Goal: Information Seeking & Learning: Get advice/opinions

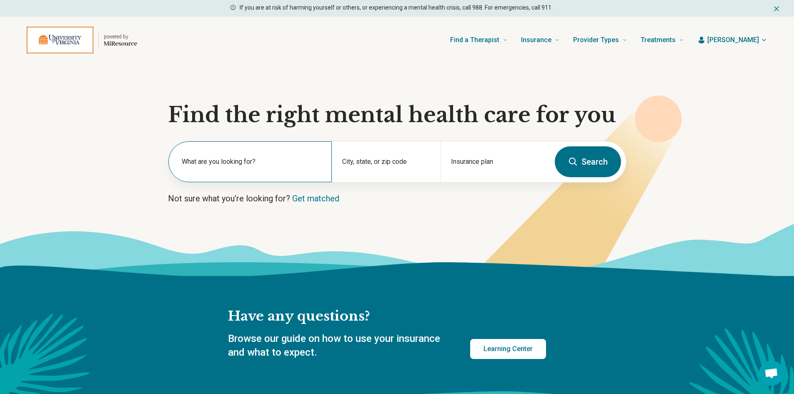
click at [203, 158] on label "What are you looking for?" at bounding box center [252, 162] width 140 height 10
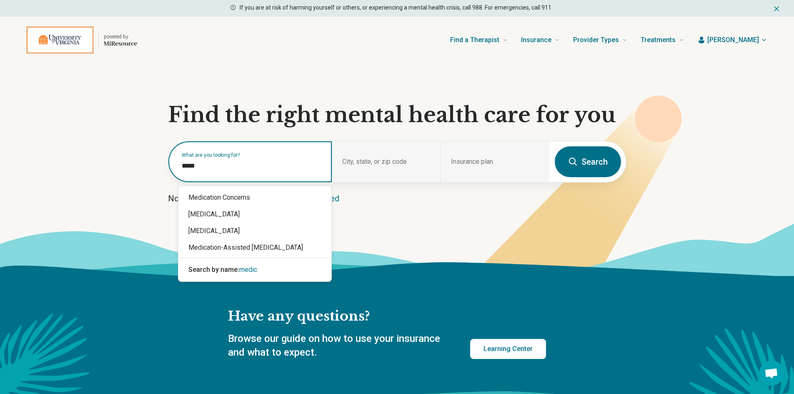
type input "******"
click at [224, 195] on div "Medication Concerns" at bounding box center [254, 197] width 153 height 17
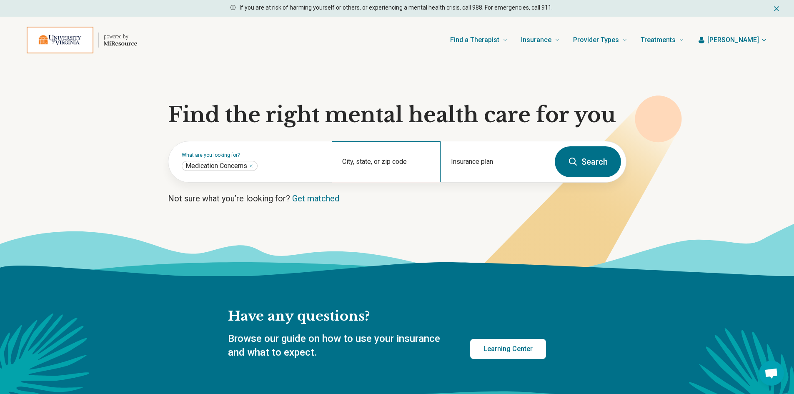
click at [358, 155] on div "City, state, or zip code" at bounding box center [386, 161] width 109 height 41
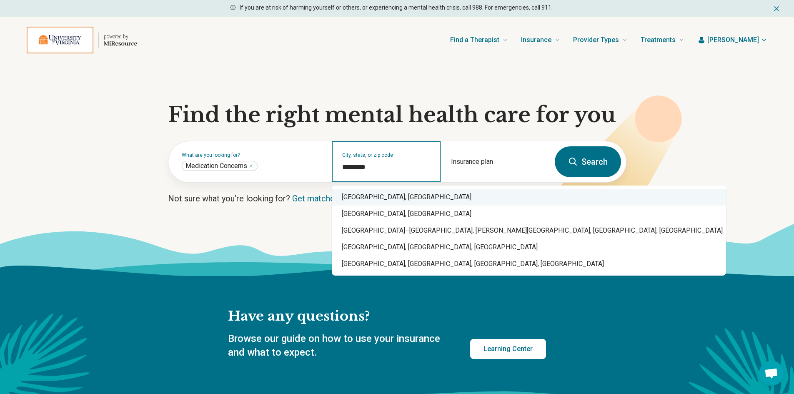
click at [385, 203] on div "Charlottesville, VA" at bounding box center [529, 197] width 394 height 17
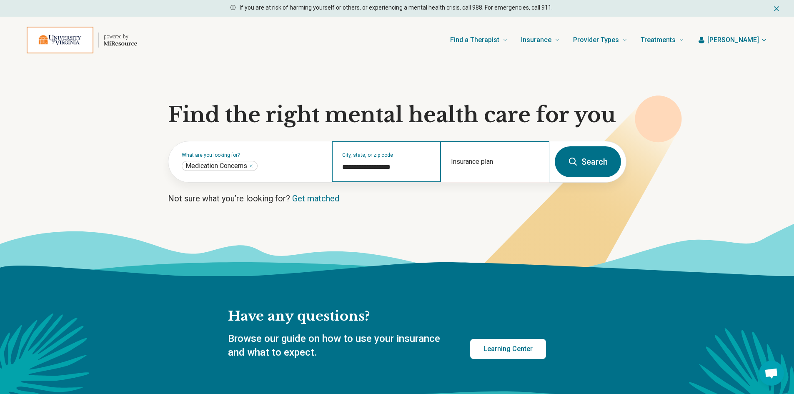
type input "**********"
click at [460, 154] on div "Insurance plan" at bounding box center [495, 161] width 109 height 41
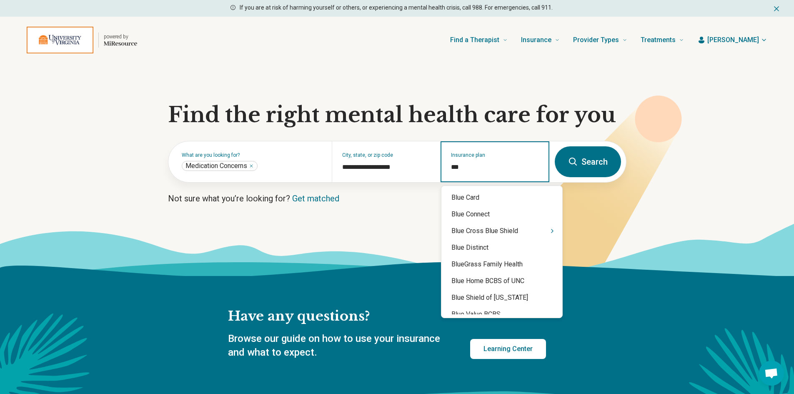
type input "****"
click at [504, 234] on div "Blue Cross Blue Shield" at bounding box center [501, 231] width 121 height 17
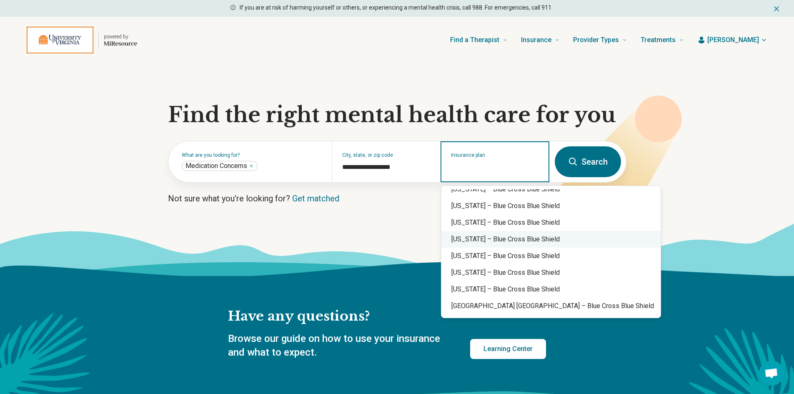
scroll to position [584, 0]
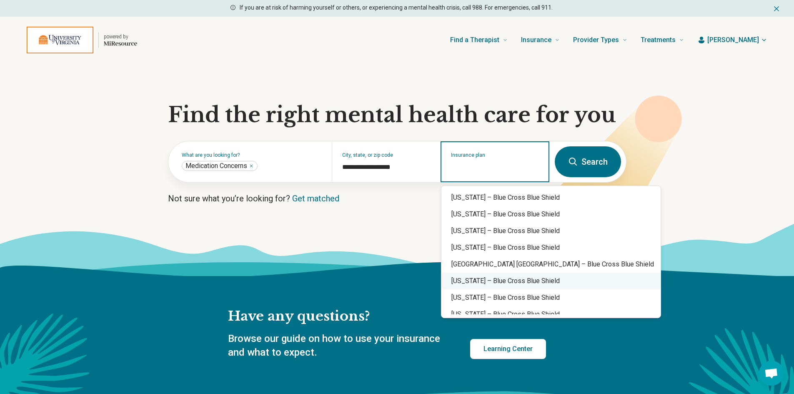
click at [513, 285] on div "Utah – Blue Cross Blue Shield" at bounding box center [550, 281] width 219 height 17
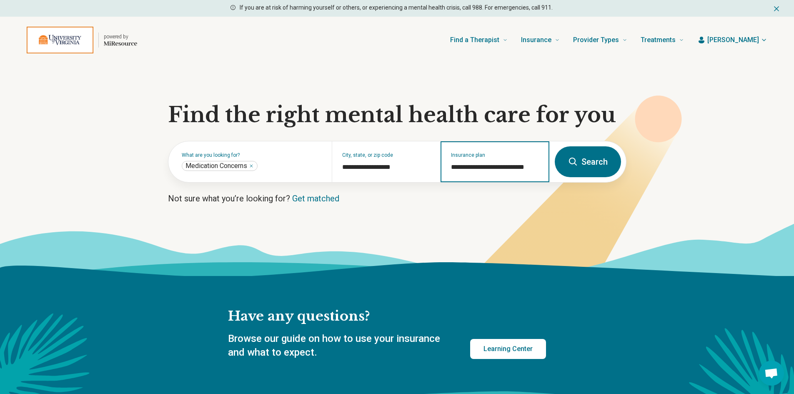
type input "**********"
click at [585, 159] on button "Search" at bounding box center [588, 161] width 66 height 31
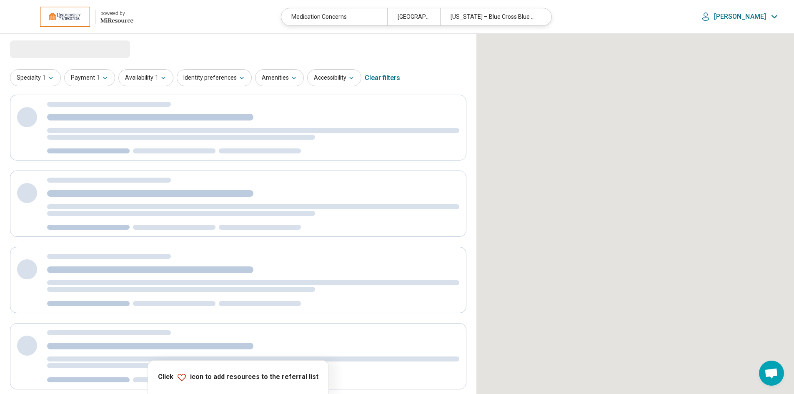
select select "***"
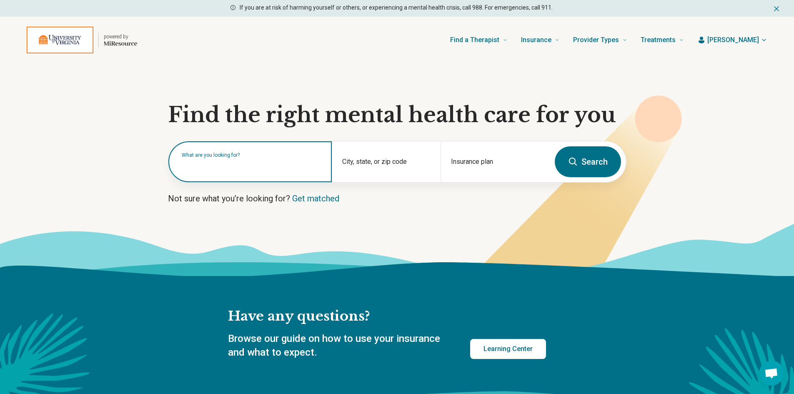
click at [286, 169] on input "text" at bounding box center [252, 166] width 140 height 10
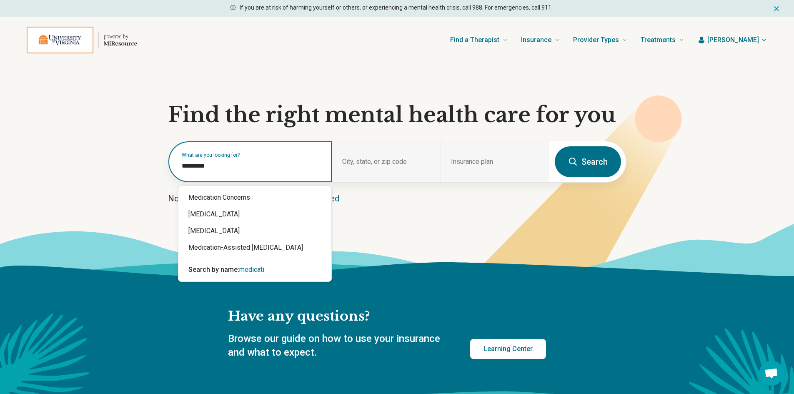
type input "**********"
click at [244, 202] on div "Medication Concerns" at bounding box center [254, 197] width 153 height 17
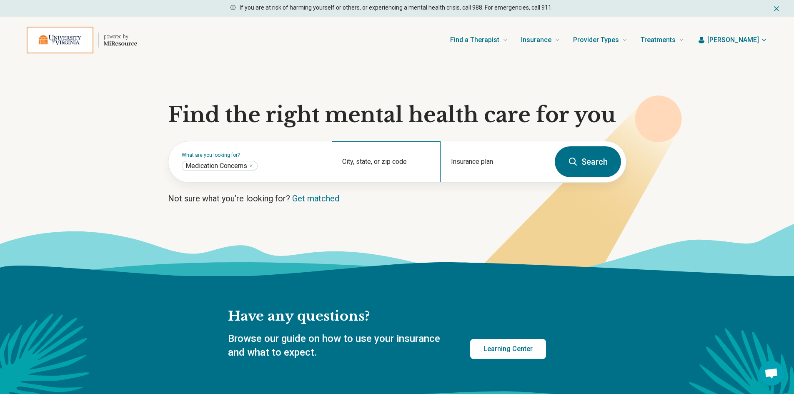
click at [375, 159] on div "City, state, or zip code" at bounding box center [386, 161] width 109 height 41
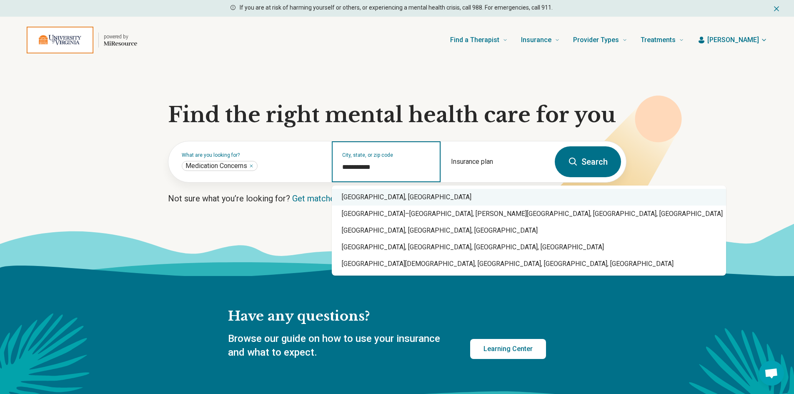
click at [401, 198] on div "Charlottesville, VA" at bounding box center [529, 197] width 394 height 17
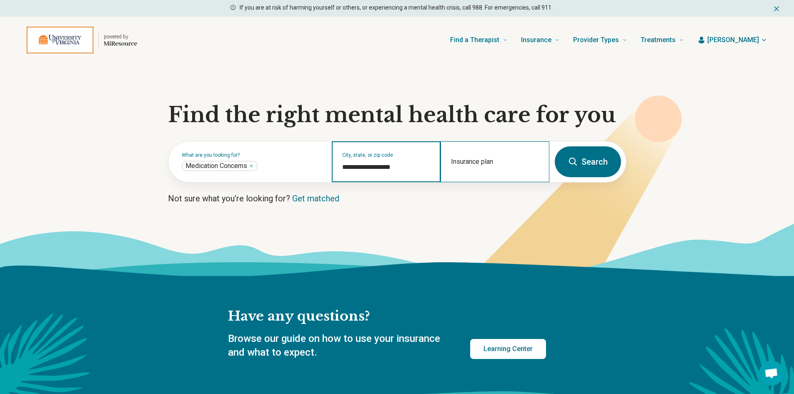
type input "**********"
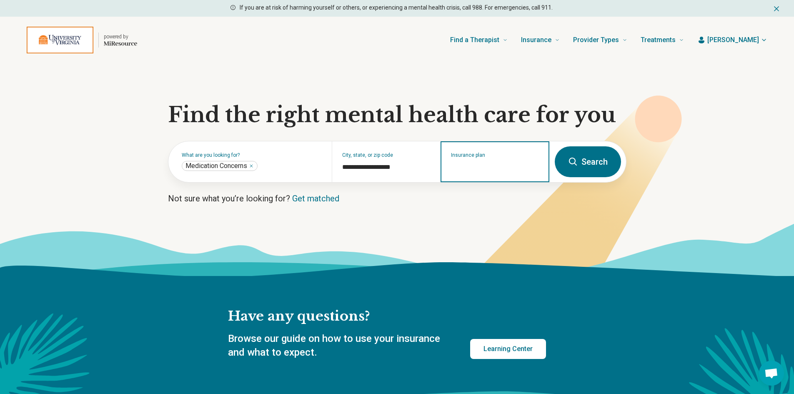
click at [453, 165] on input "Insurance plan" at bounding box center [495, 167] width 88 height 10
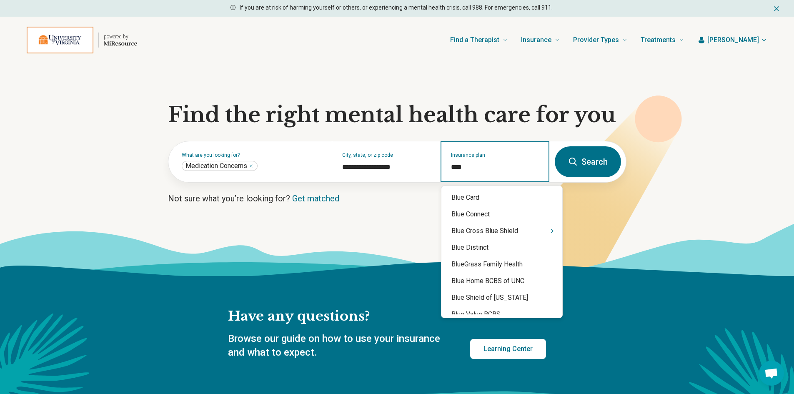
type input "****"
click at [494, 229] on div "Blue Cross Blue Shield" at bounding box center [501, 231] width 121 height 17
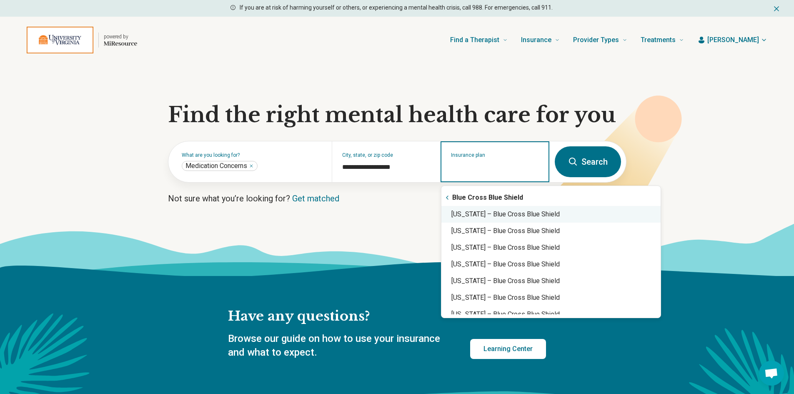
click at [503, 213] on div "Virginia – Blue Cross Blue Shield" at bounding box center [550, 214] width 219 height 17
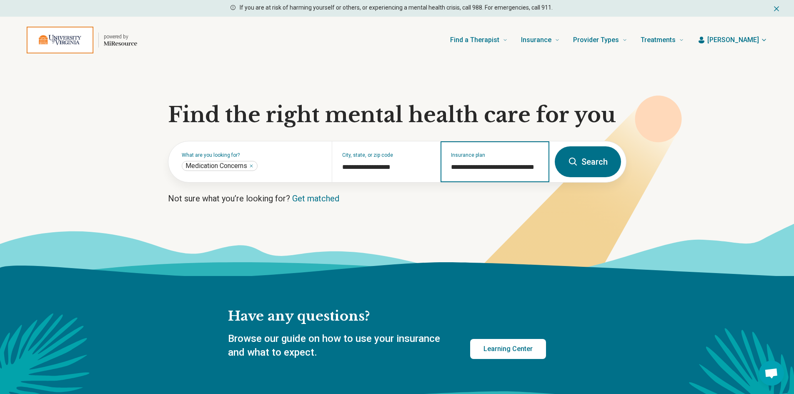
type input "**********"
click at [594, 165] on button "Search" at bounding box center [588, 161] width 66 height 31
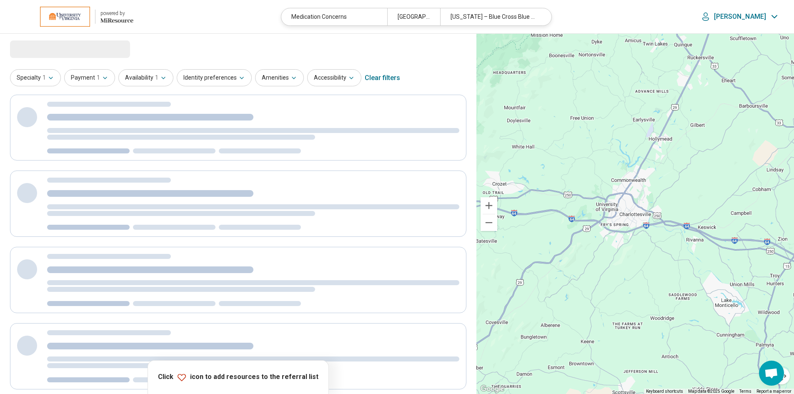
select select "***"
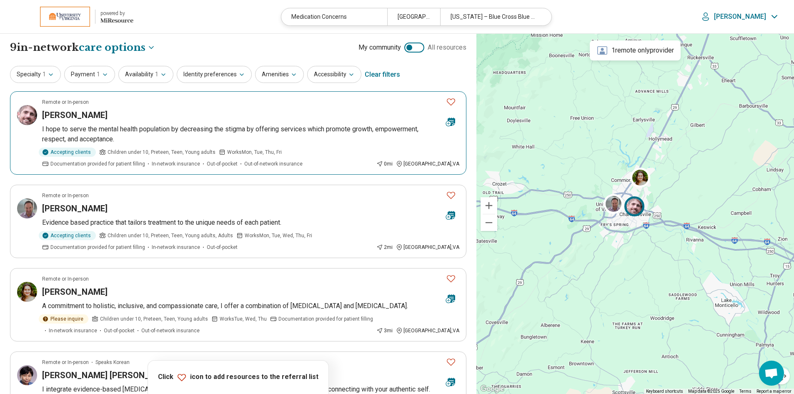
click at [75, 117] on h3 "James Howell" at bounding box center [74, 115] width 65 height 12
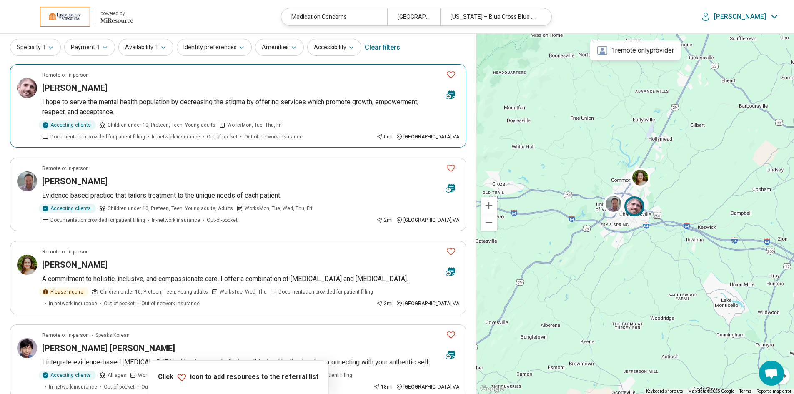
scroll to position [42, 0]
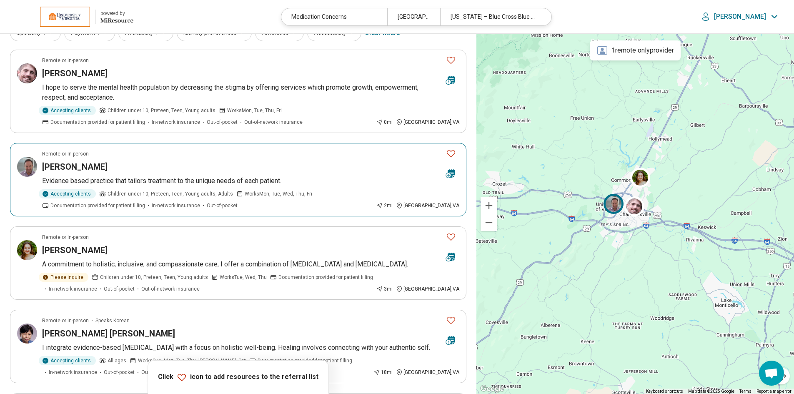
click at [74, 174] on article "Remote or In-person David Scheer Evidence based practice that tailors treatment…" at bounding box center [238, 179] width 456 height 73
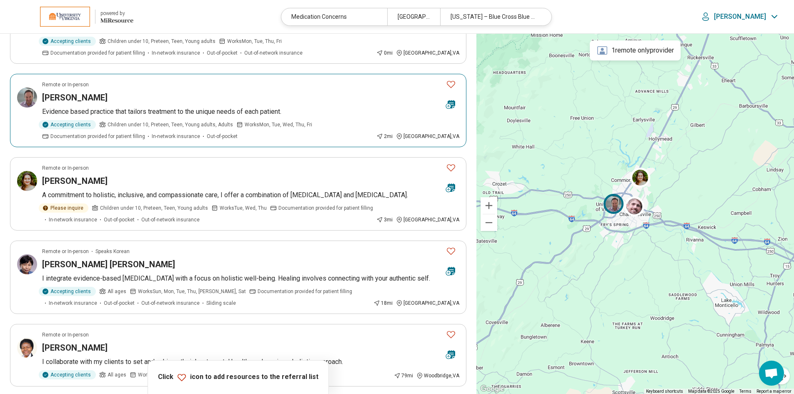
scroll to position [125, 0]
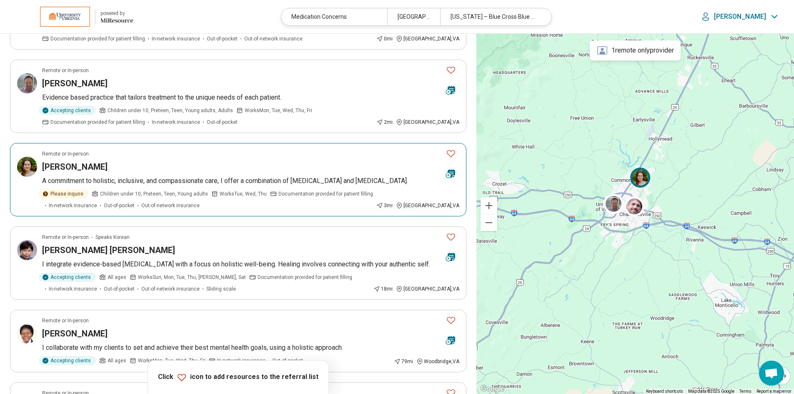
click at [57, 164] on h3 "Margaret Spindel" at bounding box center [74, 167] width 65 height 12
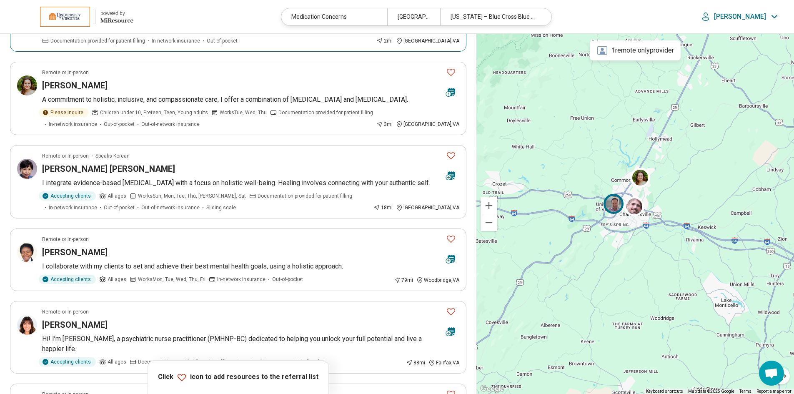
scroll to position [0, 0]
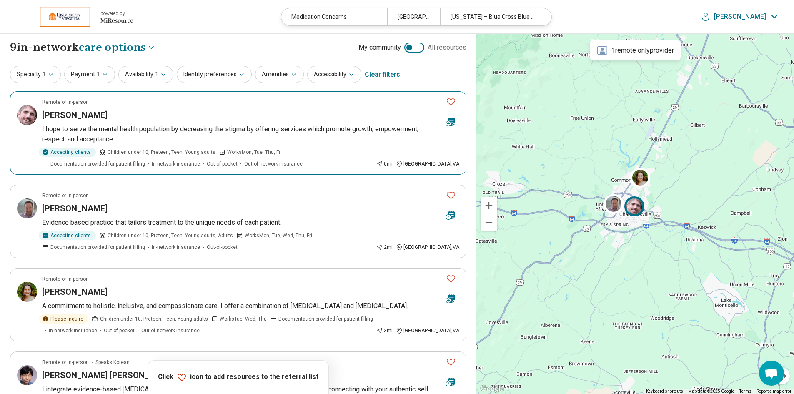
click at [449, 101] on icon "Favorite" at bounding box center [451, 102] width 10 height 10
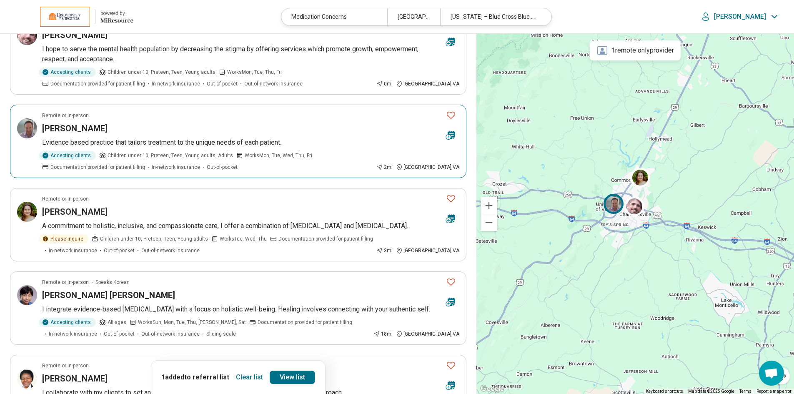
scroll to position [83, 0]
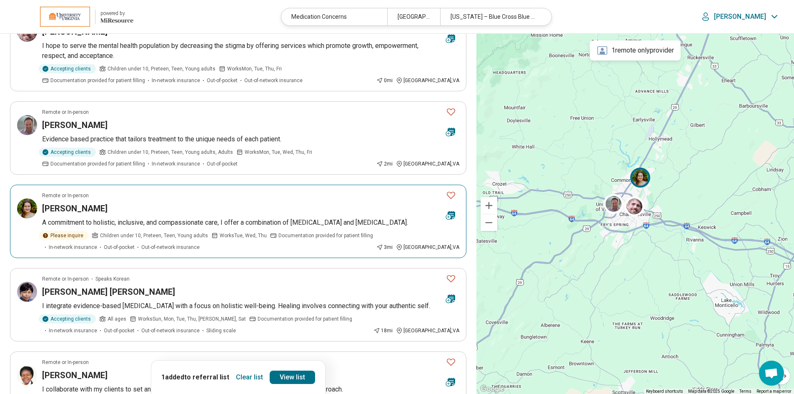
click at [449, 194] on icon "Favorite" at bounding box center [451, 195] width 10 height 10
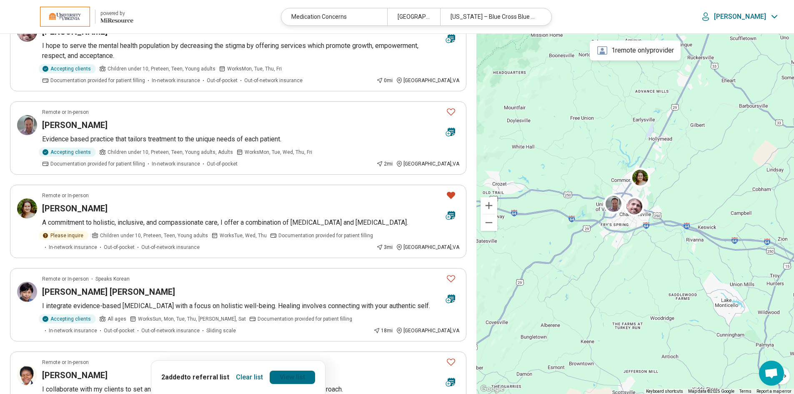
click at [293, 380] on link "View list" at bounding box center [292, 377] width 45 height 13
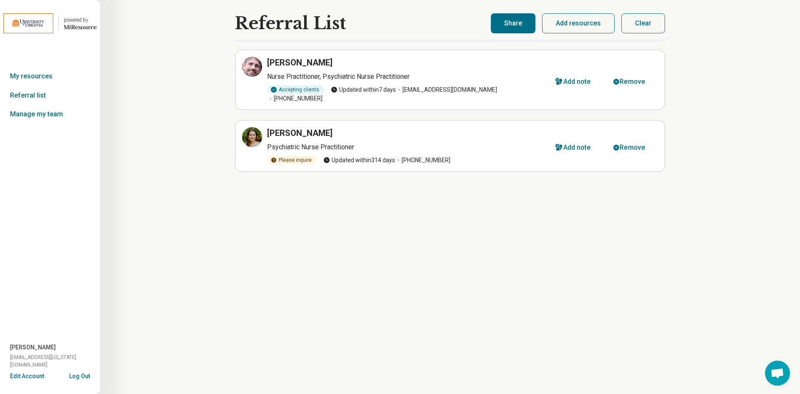
click at [509, 23] on button "Share" at bounding box center [513, 23] width 45 height 20
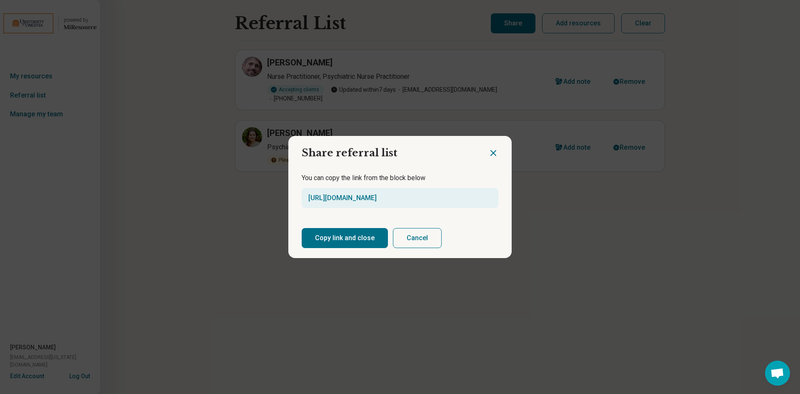
click at [350, 241] on button "Copy link and close" at bounding box center [345, 238] width 86 height 20
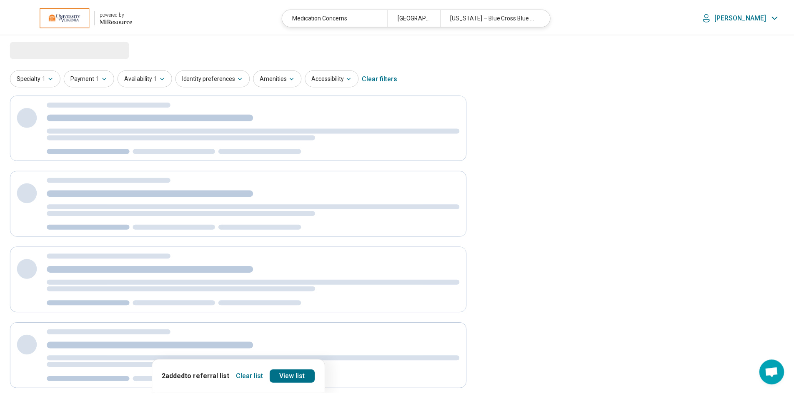
scroll to position [49, 0]
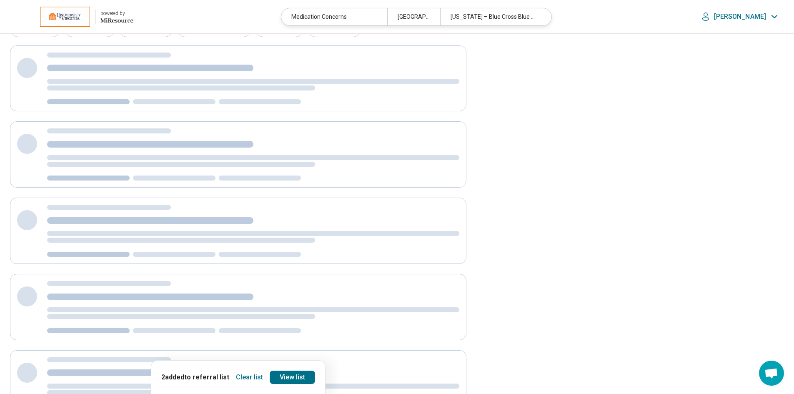
select select "***"
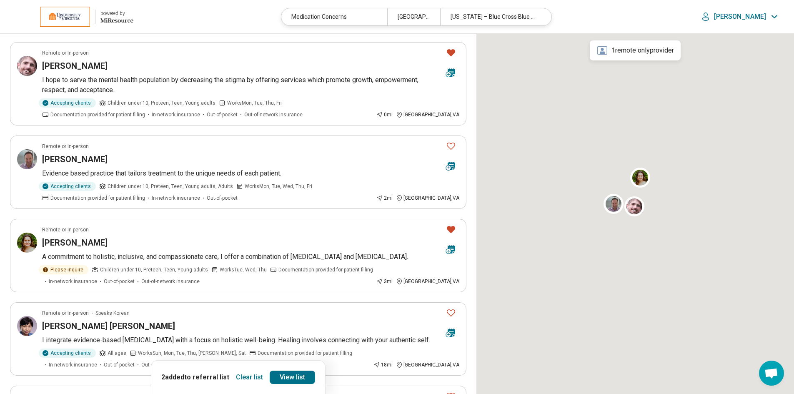
scroll to position [0, 0]
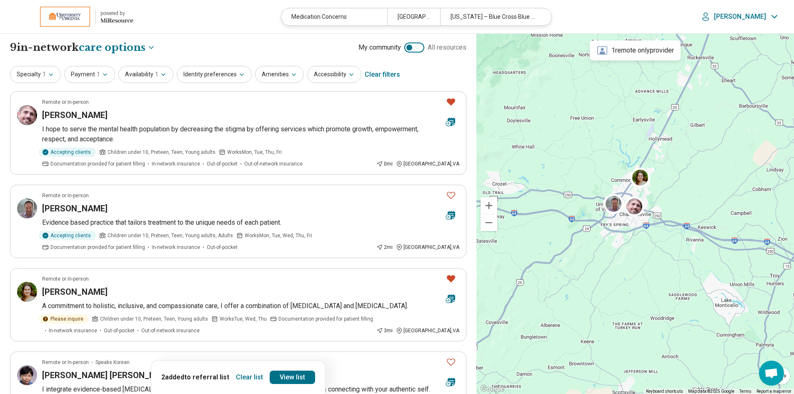
click at [103, 16] on div "powered by" at bounding box center [116, 14] width 33 height 8
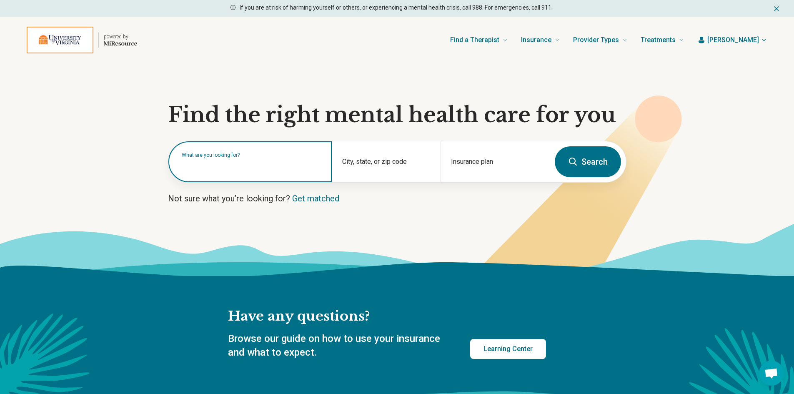
click at [234, 167] on input "text" at bounding box center [252, 166] width 140 height 10
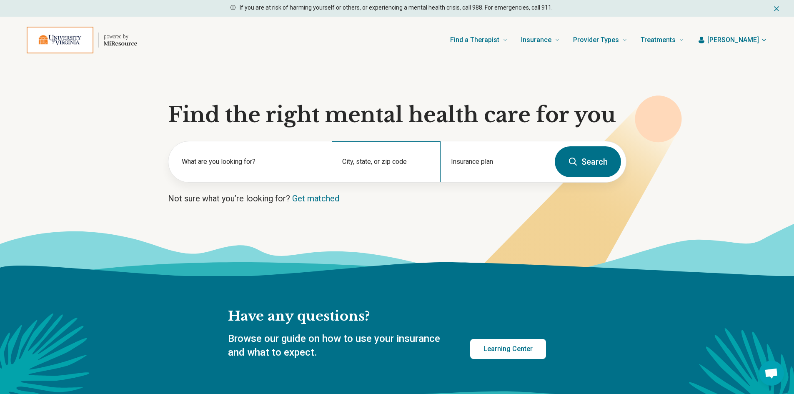
click at [381, 162] on div "City, state, or zip code" at bounding box center [386, 161] width 109 height 41
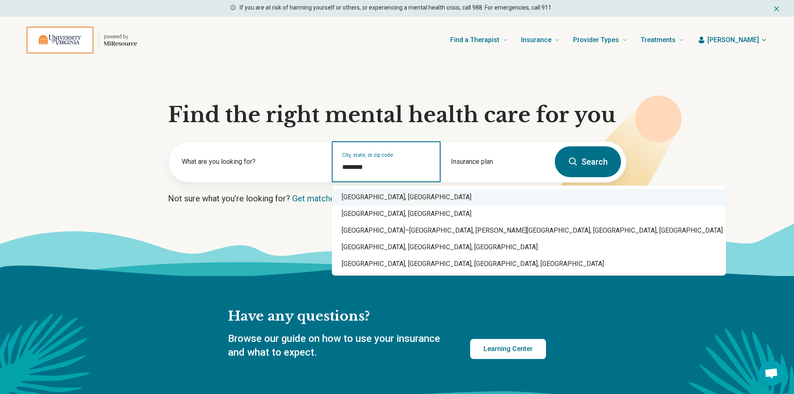
click at [397, 201] on div "Charlottesville, VA" at bounding box center [529, 197] width 394 height 17
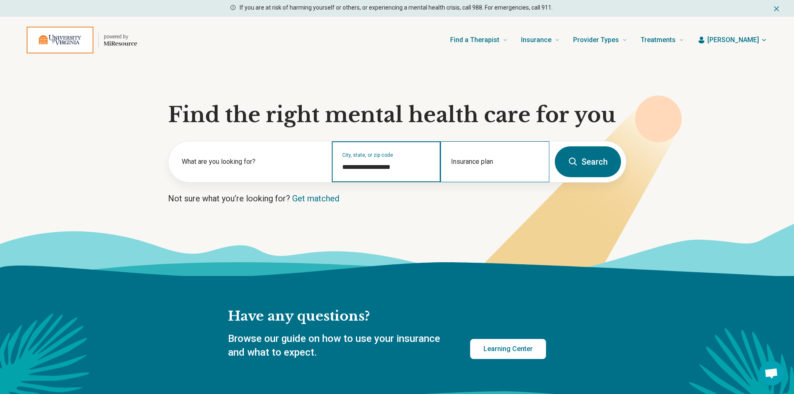
type input "**********"
click at [469, 155] on div "Insurance plan" at bounding box center [495, 161] width 109 height 41
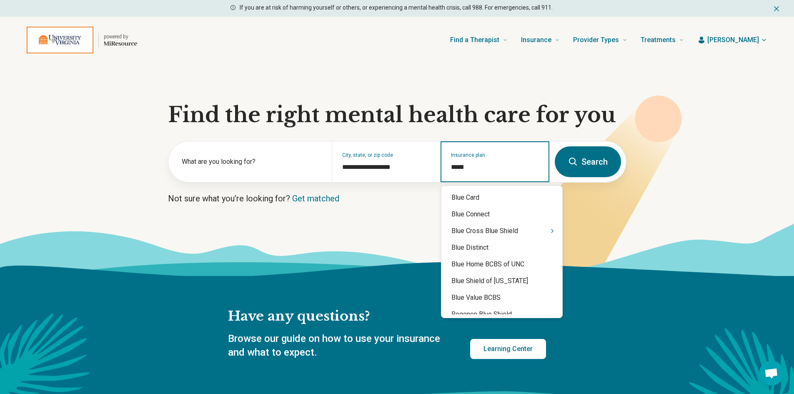
type input "******"
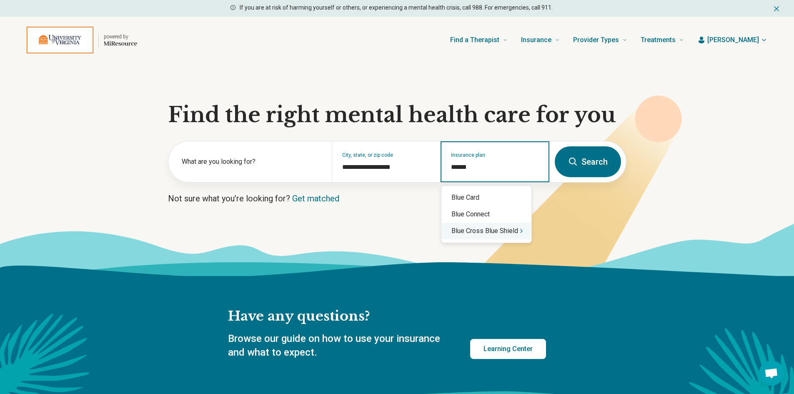
click at [506, 235] on div "Blue Cross Blue Shield" at bounding box center [486, 231] width 90 height 17
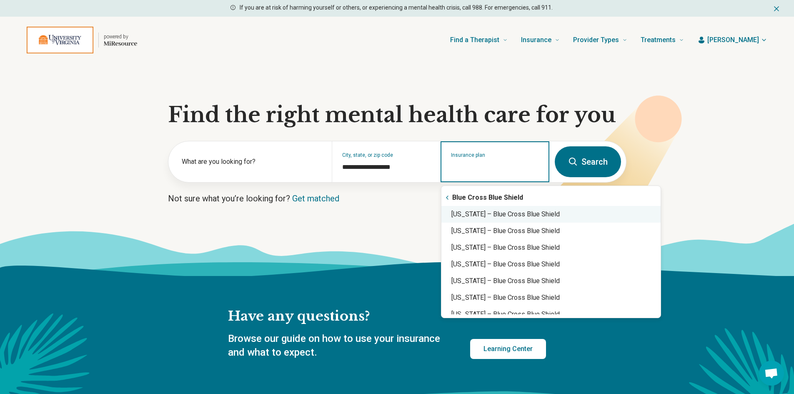
click at [516, 216] on div "Virginia – Blue Cross Blue Shield" at bounding box center [550, 214] width 219 height 17
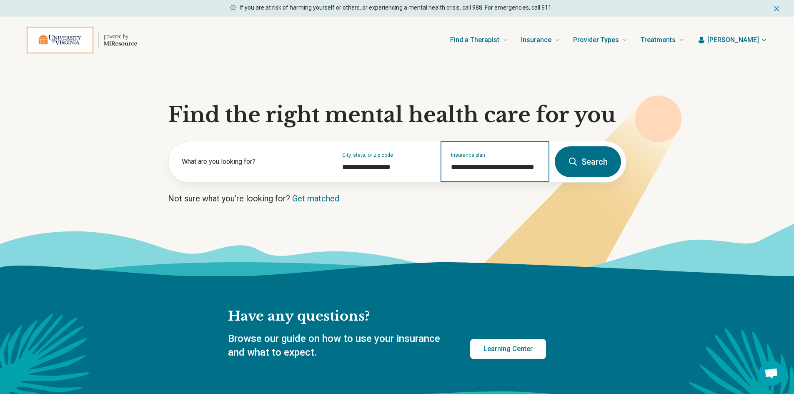
type input "**********"
click at [576, 163] on icon at bounding box center [573, 162] width 10 height 10
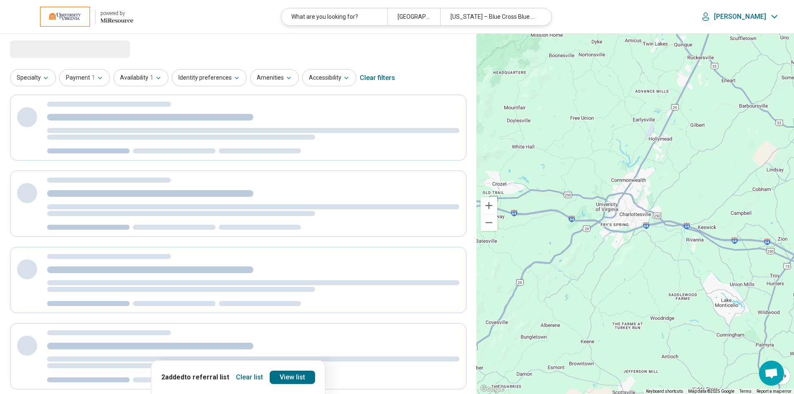
select select "***"
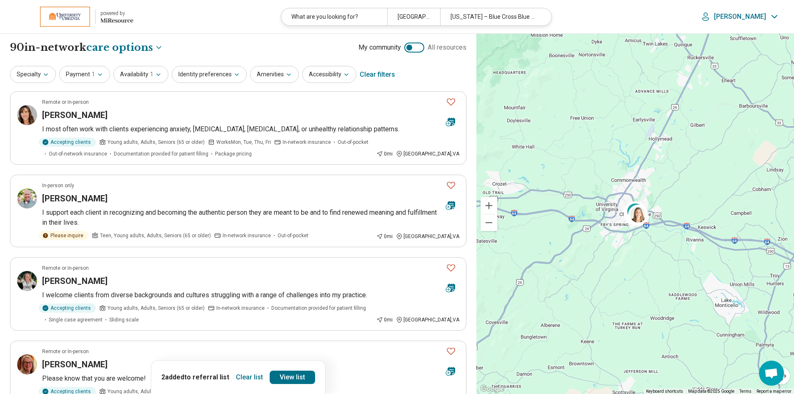
click at [246, 374] on button "Clear list" at bounding box center [250, 377] width 34 height 13
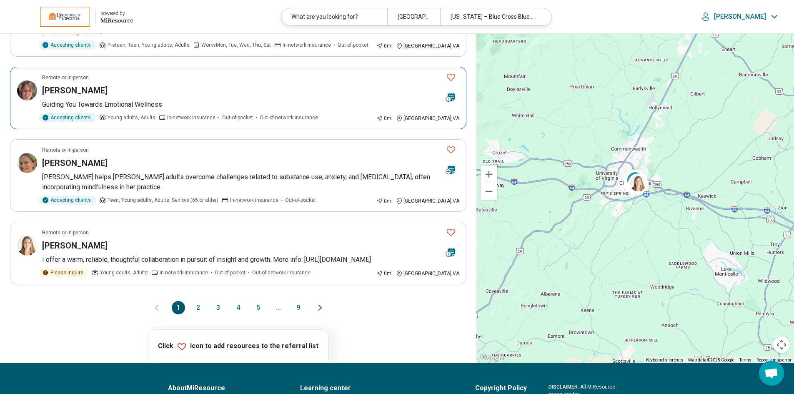
scroll to position [625, 0]
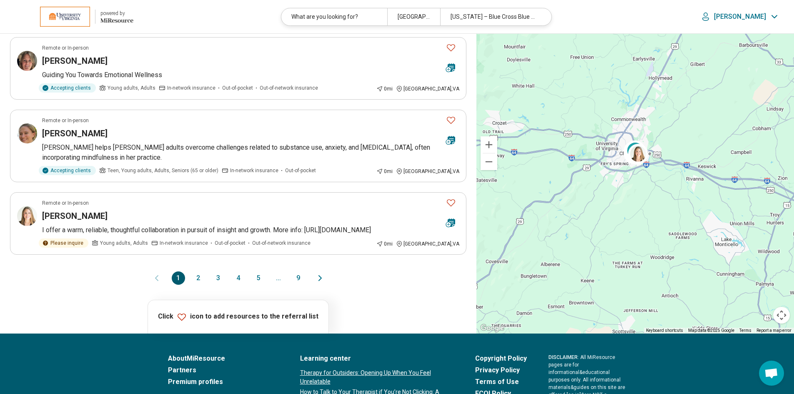
click at [197, 276] on button "2" at bounding box center [198, 277] width 13 height 13
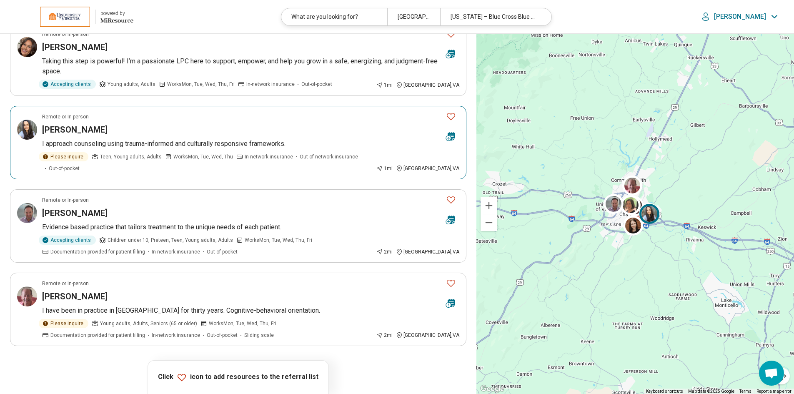
scroll to position [709, 0]
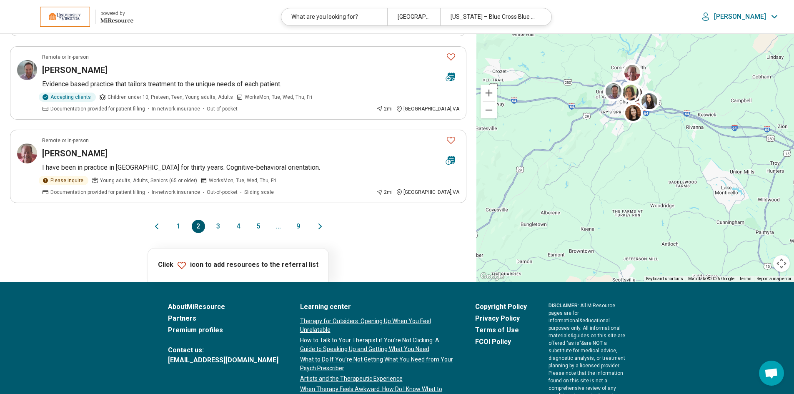
click at [177, 220] on button "1" at bounding box center [178, 226] width 13 height 13
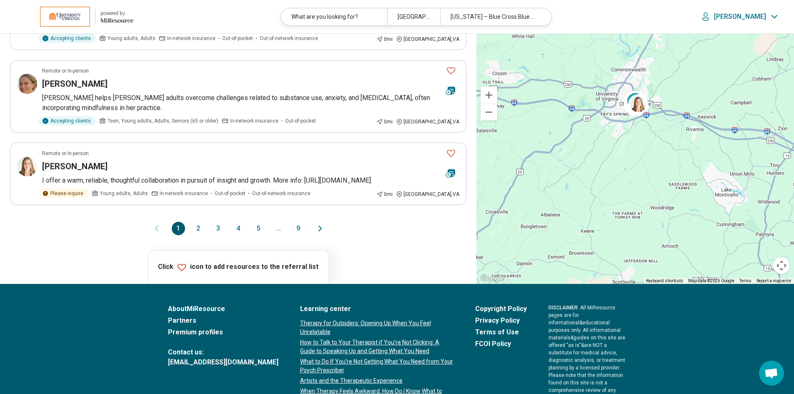
scroll to position [0, 0]
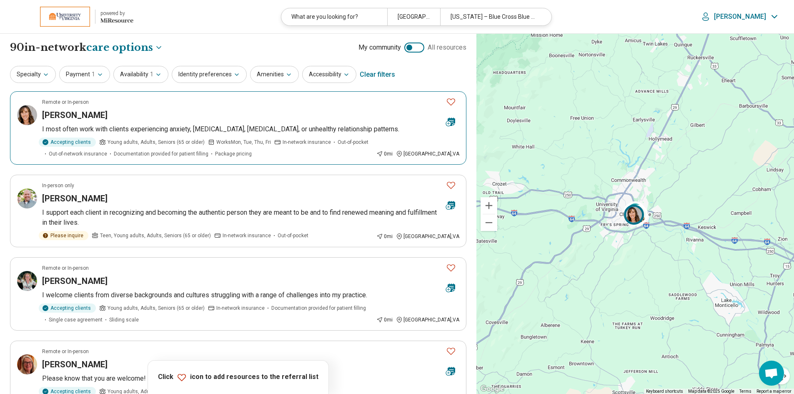
click at [82, 117] on h3 "Suzanne Wilberger" at bounding box center [74, 115] width 65 height 12
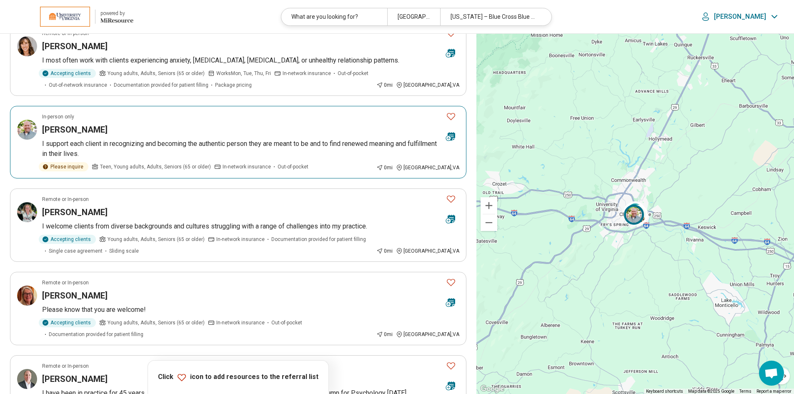
scroll to position [83, 0]
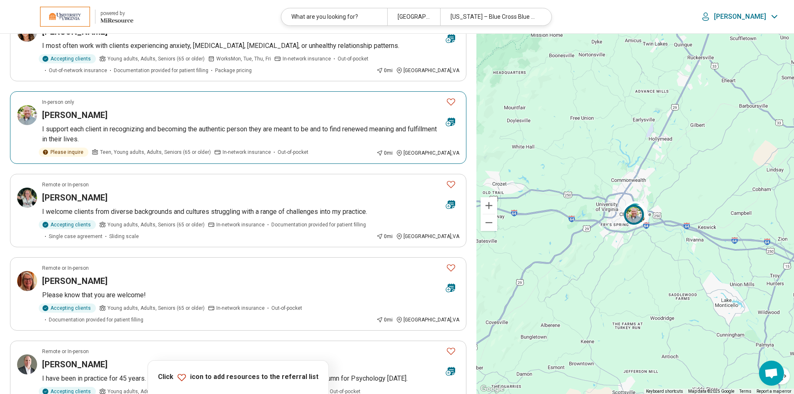
click at [74, 122] on article "In-person only Mark Ratzlaff I support each client in recognizing and becoming …" at bounding box center [238, 127] width 456 height 73
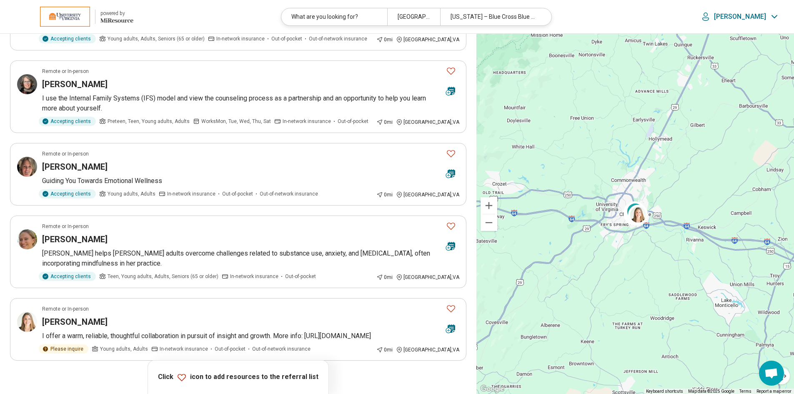
scroll to position [667, 0]
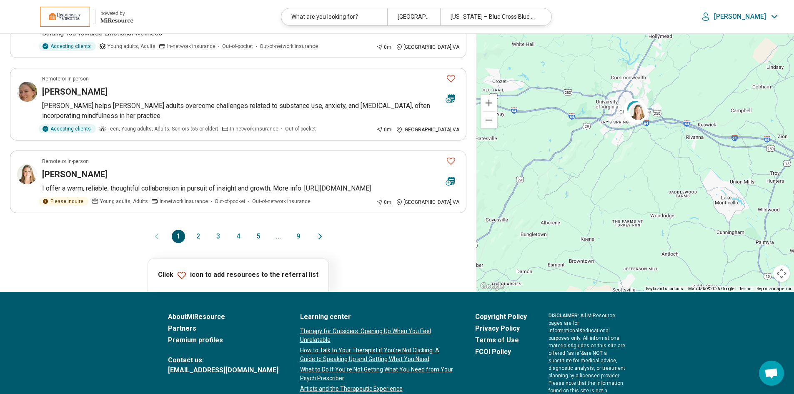
click at [196, 235] on button "2" at bounding box center [198, 236] width 13 height 13
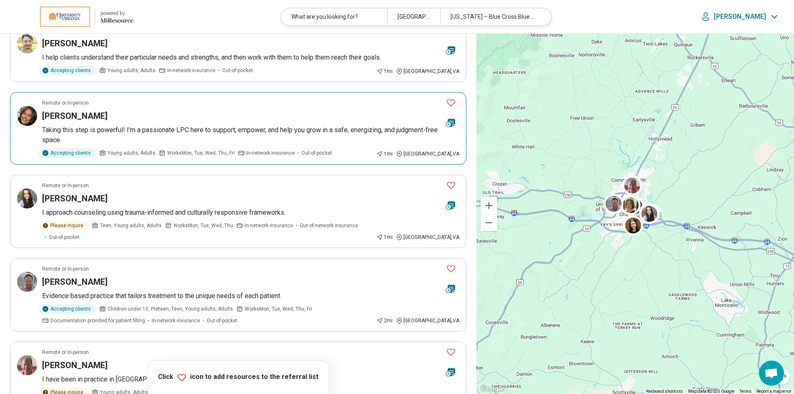
scroll to position [625, 0]
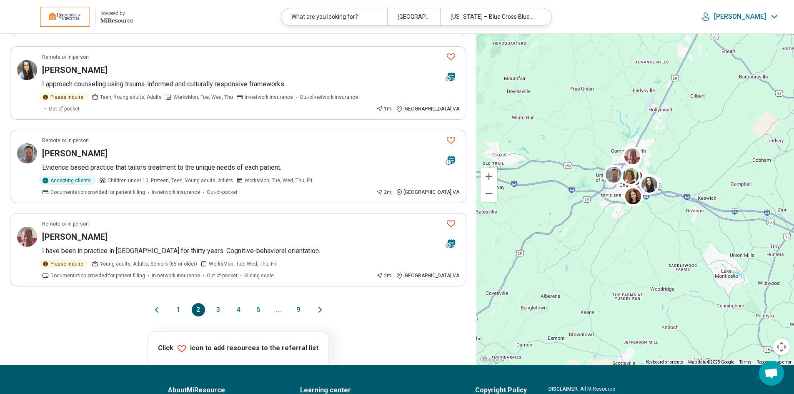
click at [239, 303] on button "4" at bounding box center [238, 309] width 13 height 13
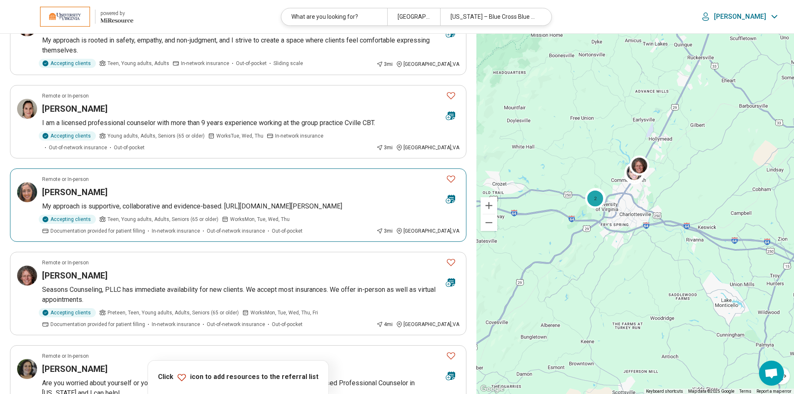
scroll to position [500, 0]
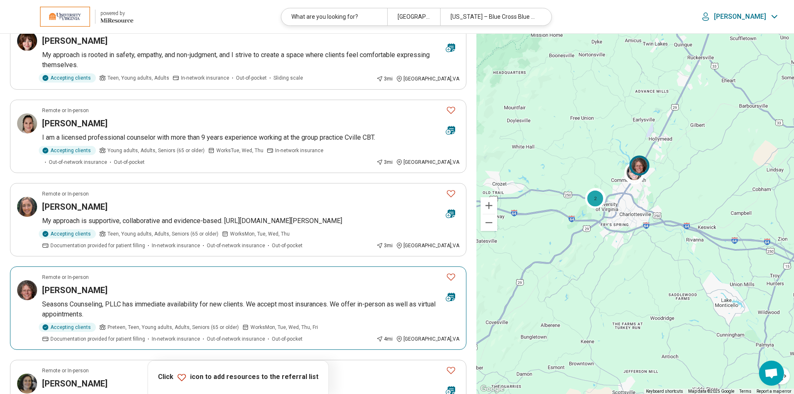
click at [447, 272] on icon "Favorite" at bounding box center [451, 277] width 10 height 10
drag, startPoint x: 449, startPoint y: 181, endPoint x: 458, endPoint y: 151, distance: 31.3
click at [449, 188] on icon "Favorite" at bounding box center [451, 193] width 10 height 10
click at [449, 105] on icon "Favorite" at bounding box center [451, 110] width 10 height 10
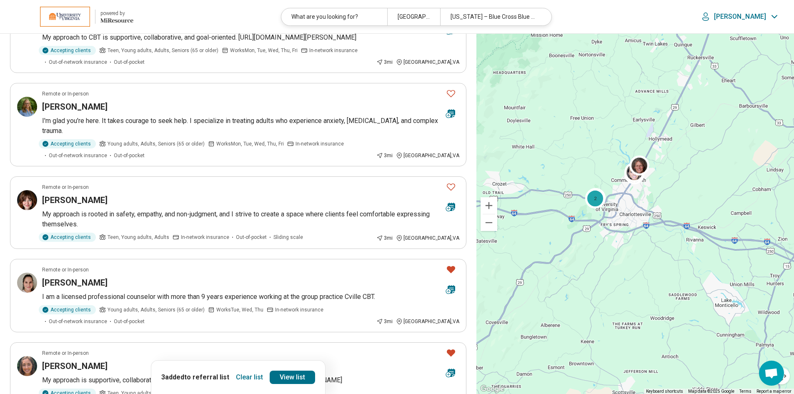
scroll to position [333, 0]
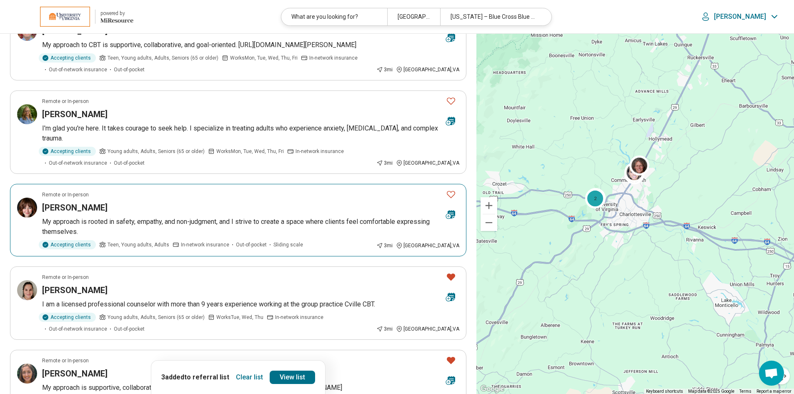
click at [451, 189] on icon "Favorite" at bounding box center [451, 194] width 10 height 10
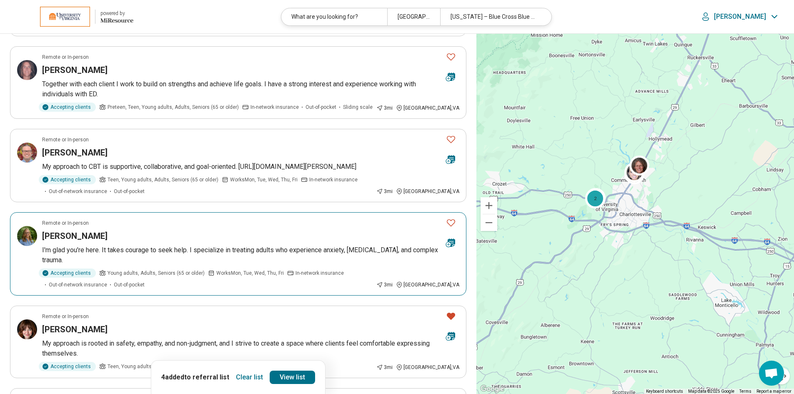
scroll to position [208, 0]
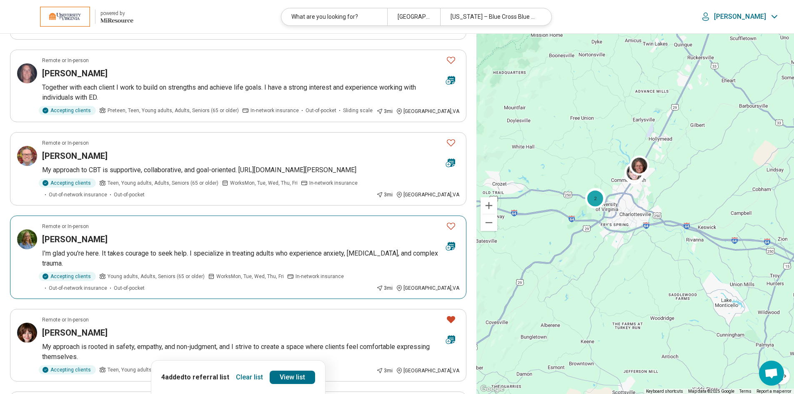
click at [451, 221] on icon "Favorite" at bounding box center [451, 226] width 10 height 10
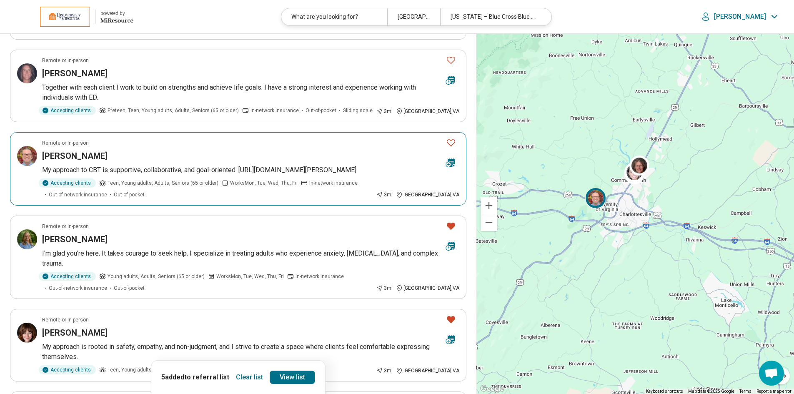
click at [449, 139] on icon "Favorite" at bounding box center [451, 142] width 8 height 7
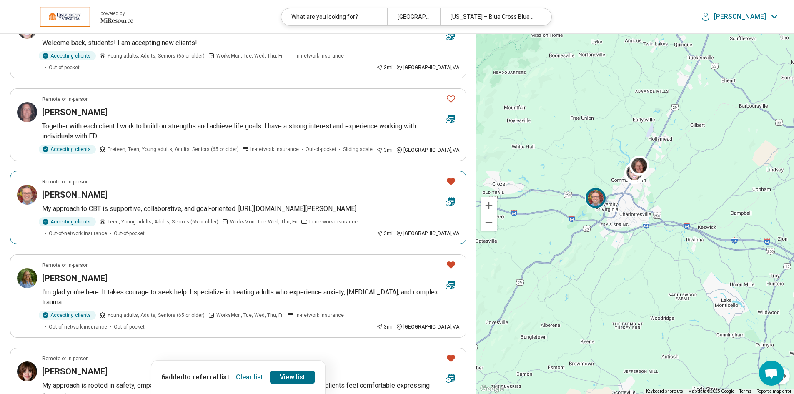
scroll to position [83, 0]
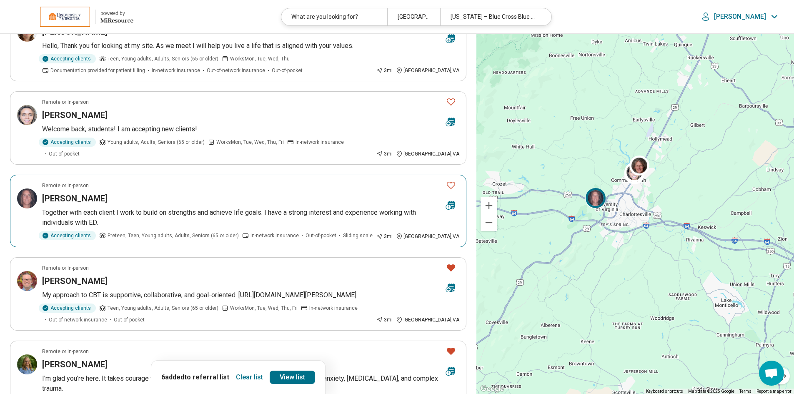
click at [451, 180] on icon "Favorite" at bounding box center [451, 185] width 10 height 10
click at [449, 101] on icon "Favorite" at bounding box center [451, 102] width 10 height 10
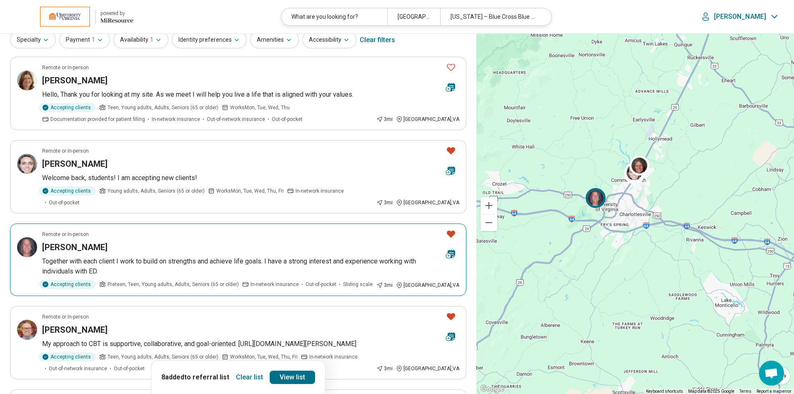
scroll to position [0, 0]
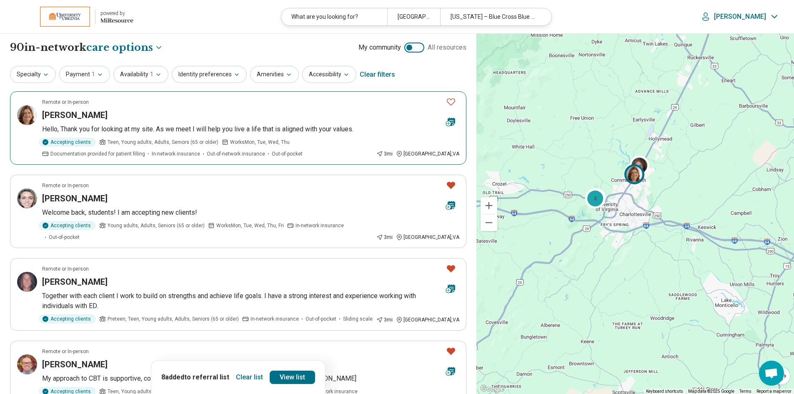
click at [451, 100] on icon "Favorite" at bounding box center [451, 101] width 8 height 7
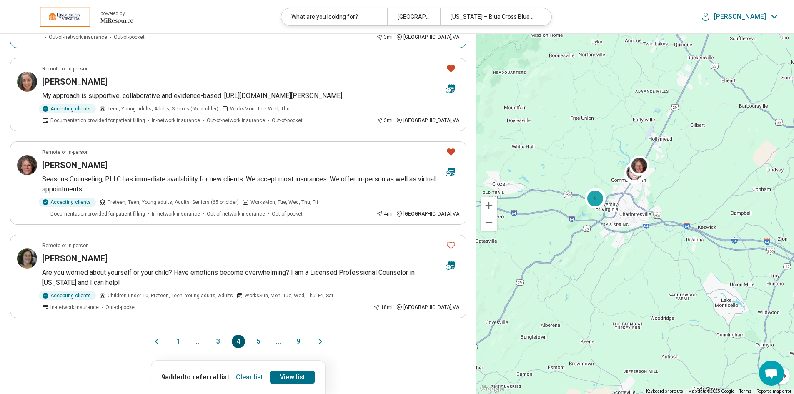
scroll to position [750, 0]
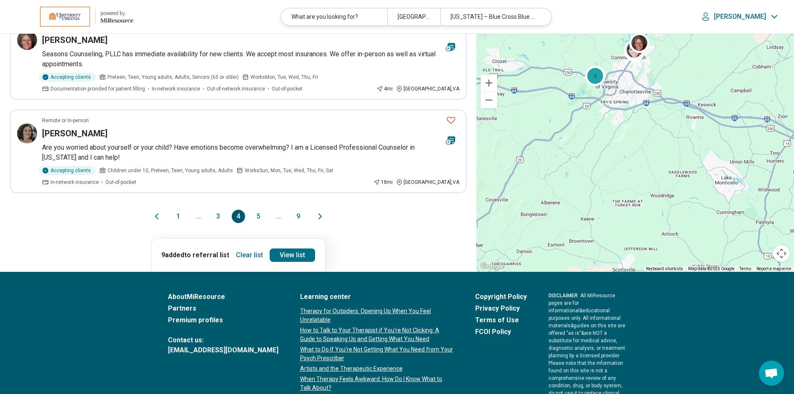
click at [218, 210] on button "3" at bounding box center [218, 216] width 13 height 13
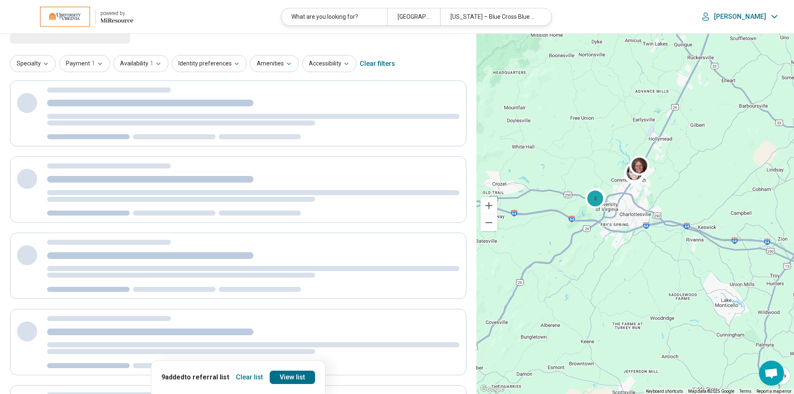
scroll to position [0, 0]
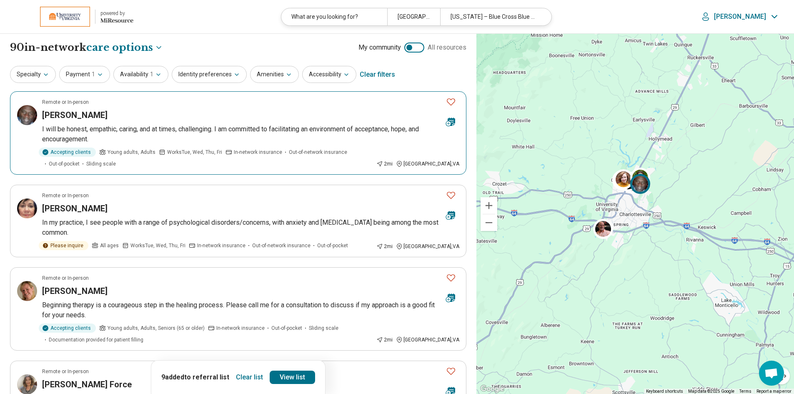
click at [454, 100] on icon "Favorite" at bounding box center [451, 102] width 10 height 10
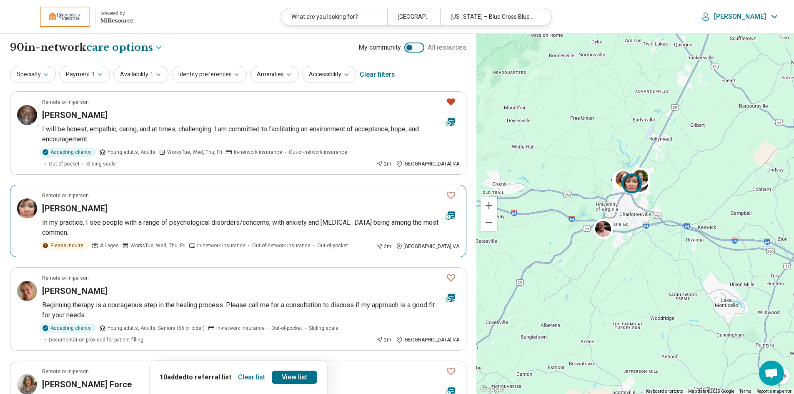
click at [449, 195] on icon "Favorite" at bounding box center [451, 195] width 10 height 10
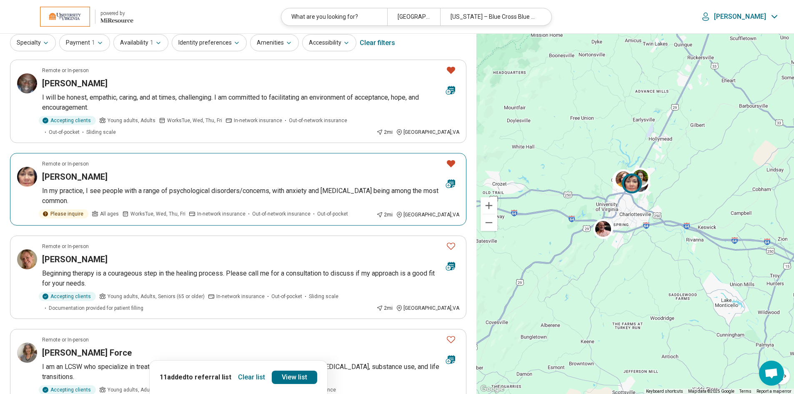
scroll to position [83, 0]
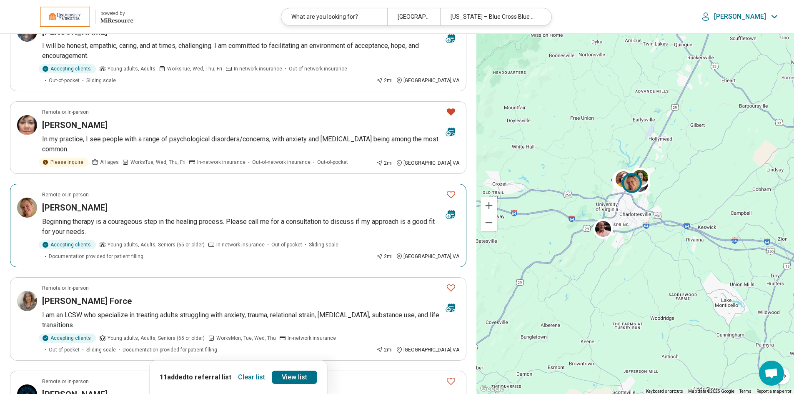
click at [445, 196] on button "Favorite" at bounding box center [451, 194] width 17 height 17
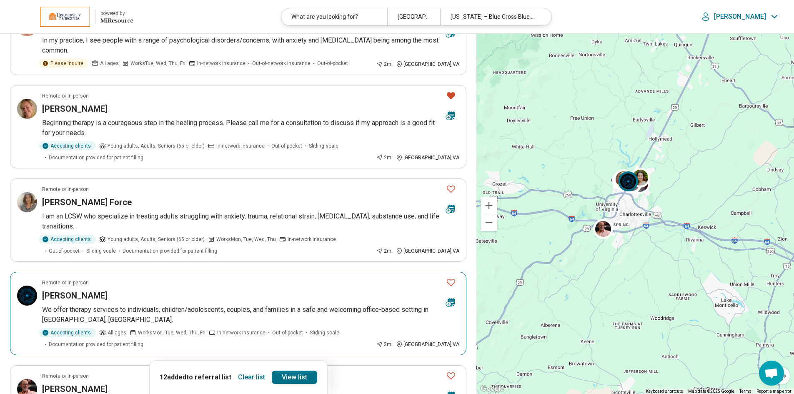
scroll to position [208, 0]
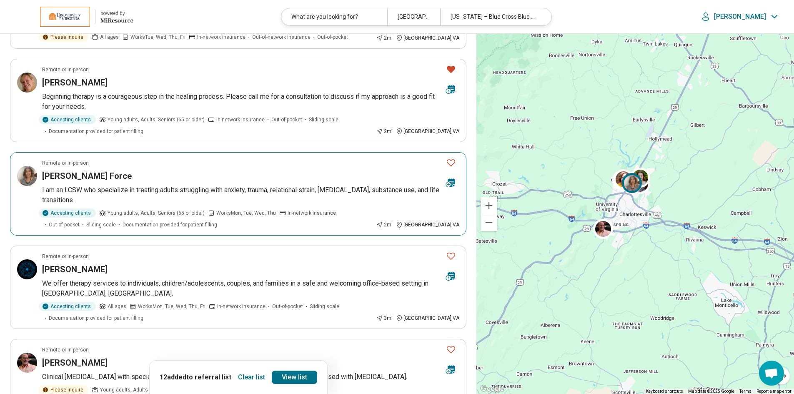
click at [451, 163] on icon "Favorite" at bounding box center [451, 163] width 10 height 10
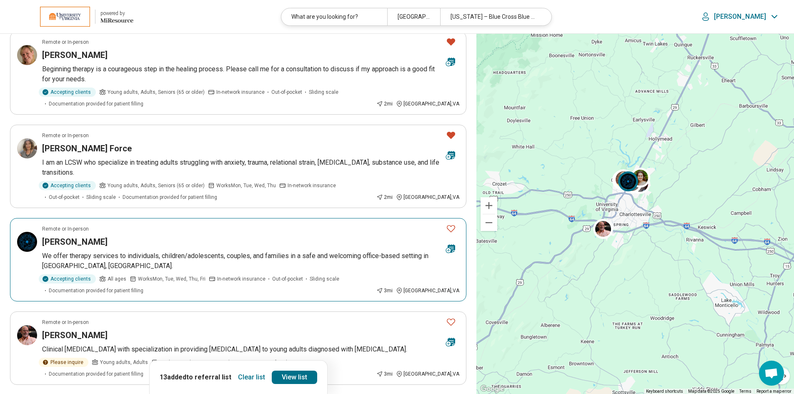
scroll to position [250, 0]
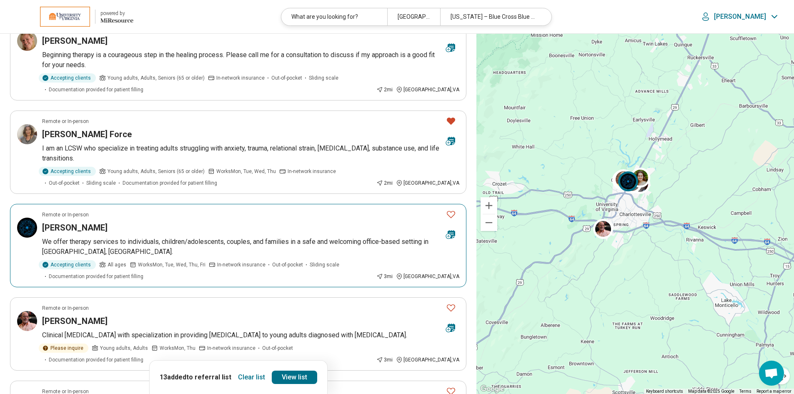
click at [449, 218] on icon "Favorite" at bounding box center [451, 214] width 10 height 10
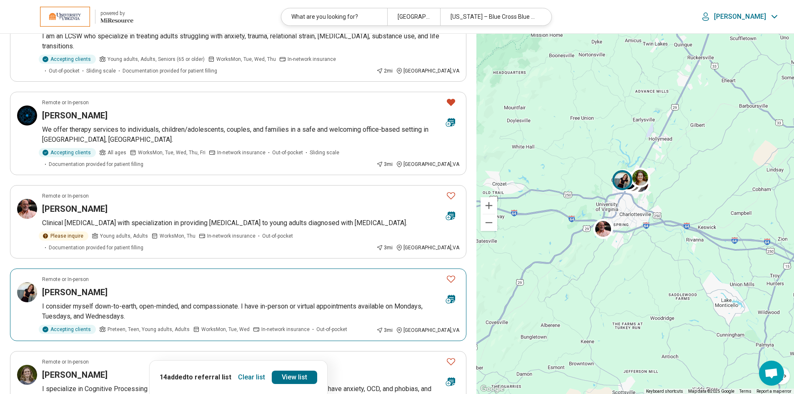
scroll to position [375, 0]
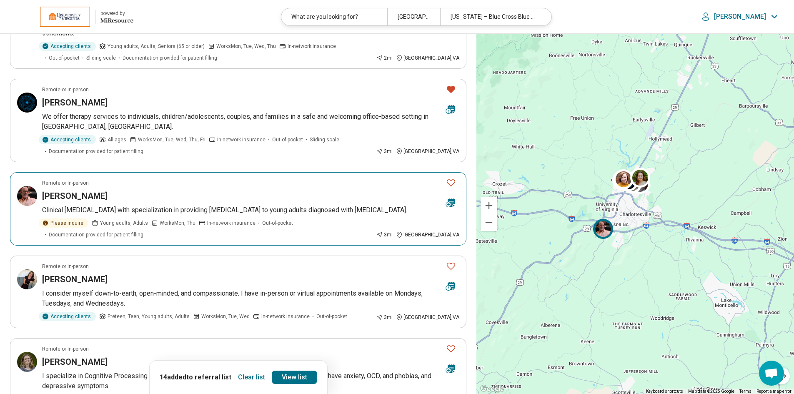
click at [451, 184] on icon "Favorite" at bounding box center [451, 183] width 10 height 10
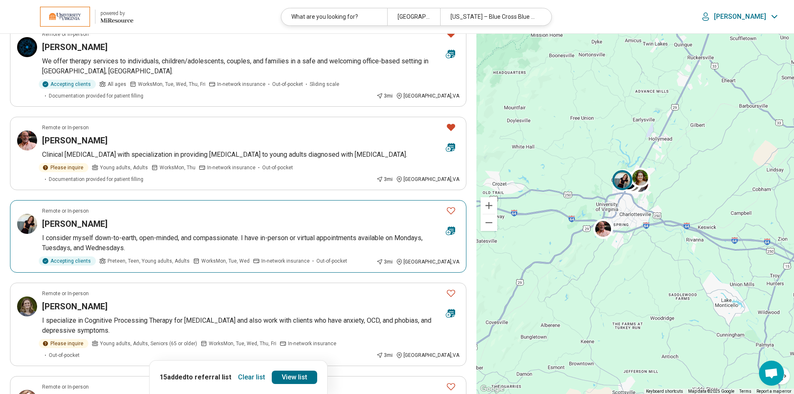
scroll to position [459, 0]
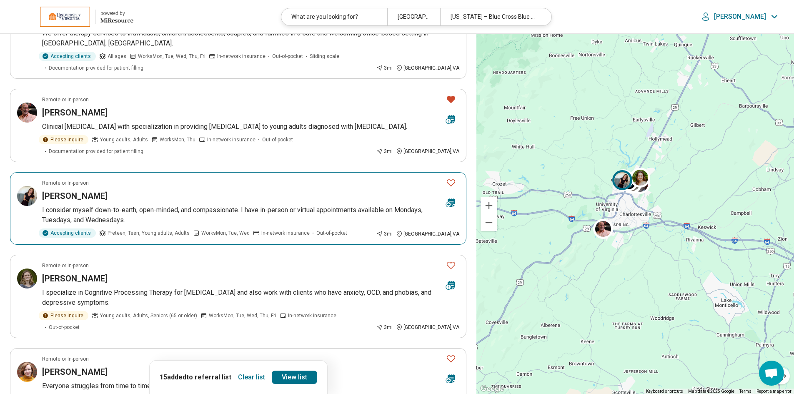
click at [449, 178] on icon "Favorite" at bounding box center [451, 183] width 10 height 10
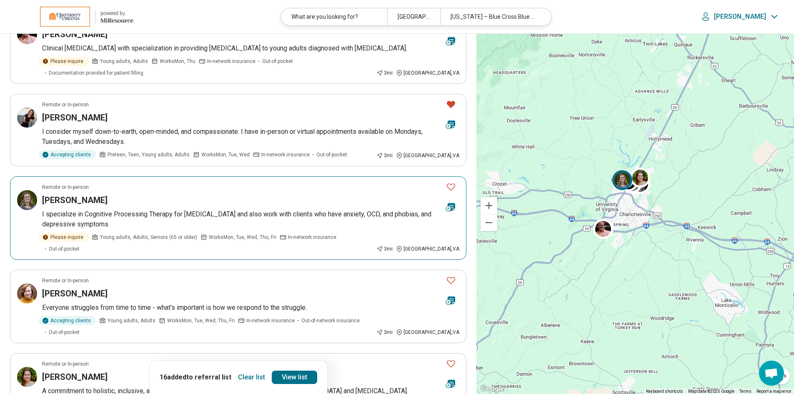
scroll to position [542, 0]
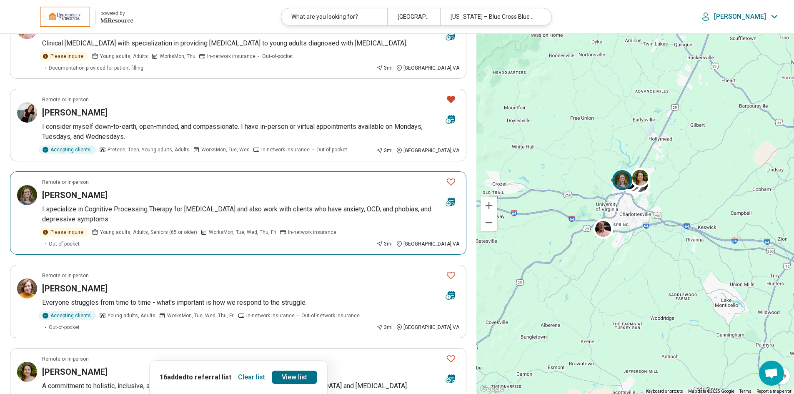
click at [450, 177] on icon "Favorite" at bounding box center [451, 182] width 10 height 10
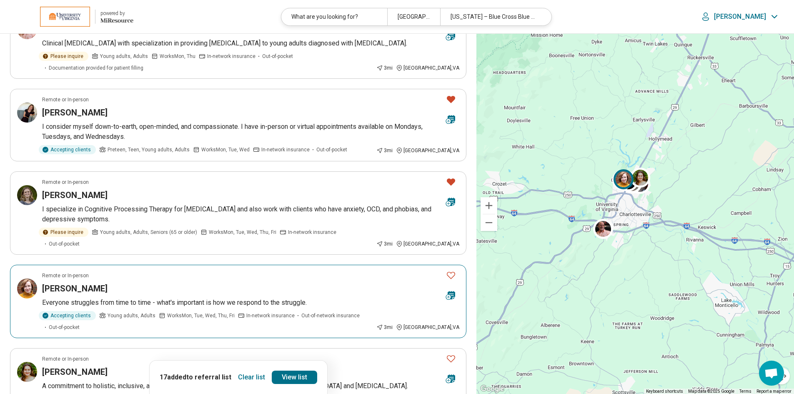
click at [448, 270] on icon "Favorite" at bounding box center [451, 275] width 10 height 10
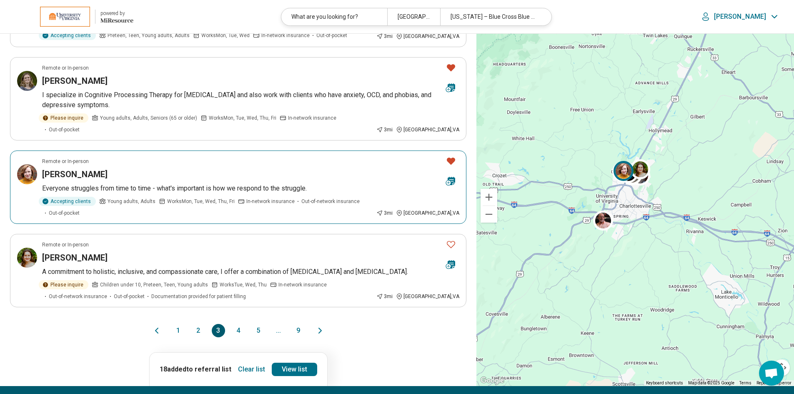
scroll to position [667, 0]
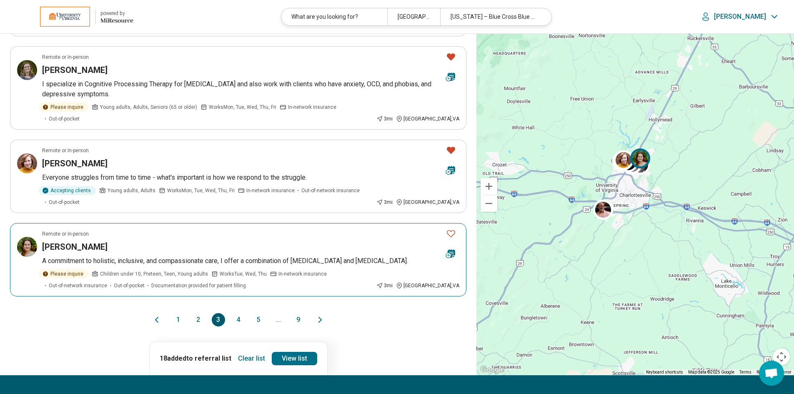
click at [453, 228] on icon "Favorite" at bounding box center [451, 233] width 10 height 10
click at [196, 313] on button "2" at bounding box center [198, 319] width 13 height 13
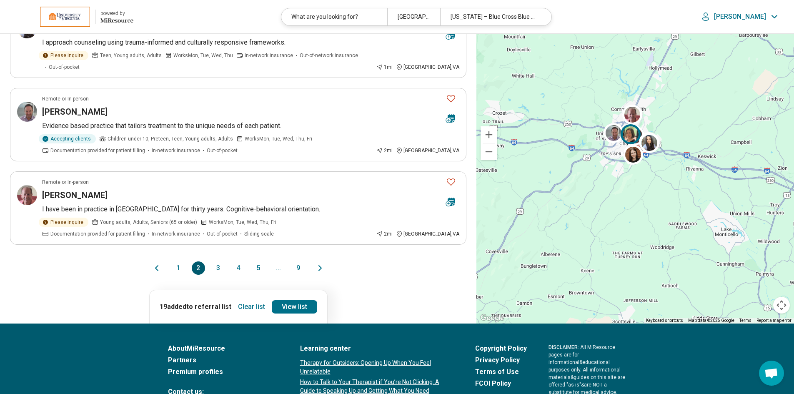
scroll to position [0, 0]
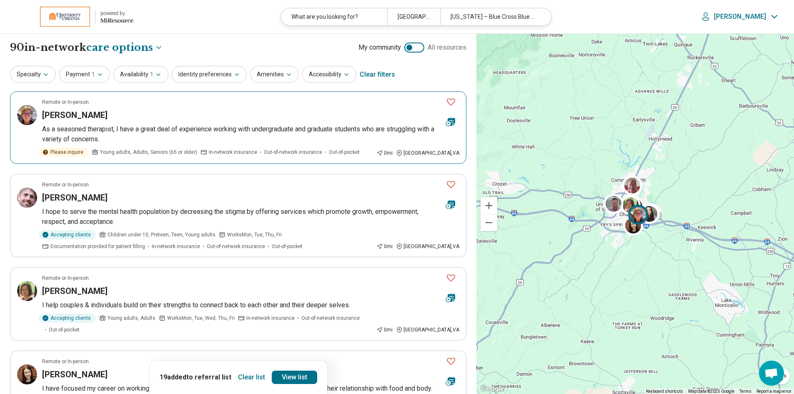
drag, startPoint x: 450, startPoint y: 100, endPoint x: 450, endPoint y: 108, distance: 7.9
click at [450, 103] on icon "Favorite" at bounding box center [451, 102] width 10 height 10
click at [452, 184] on icon "Favorite" at bounding box center [451, 184] width 10 height 10
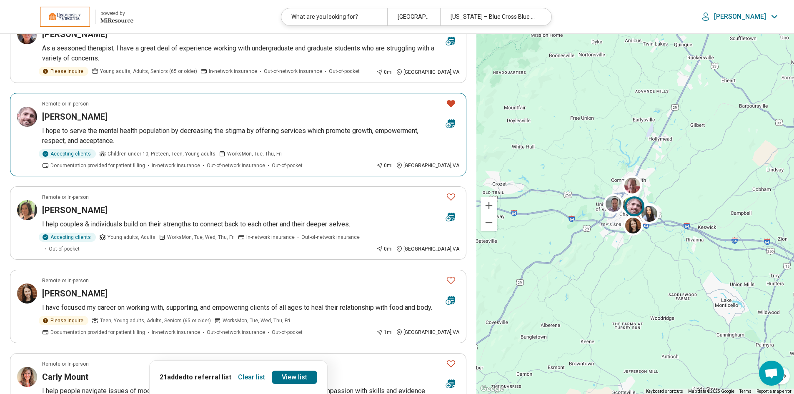
scroll to position [83, 0]
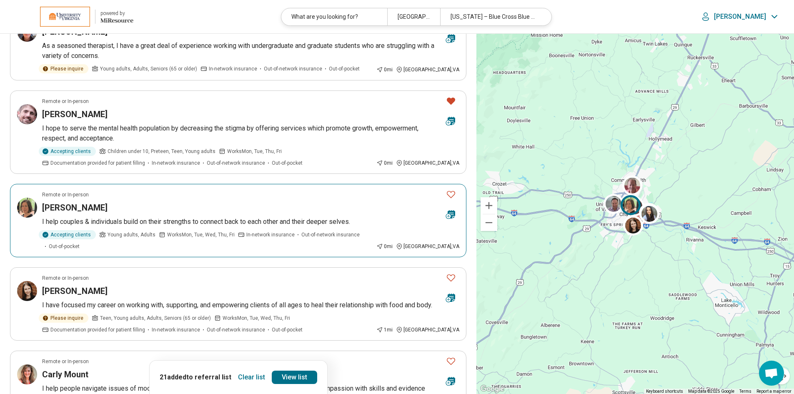
click at [449, 195] on icon "Favorite" at bounding box center [451, 194] width 8 height 7
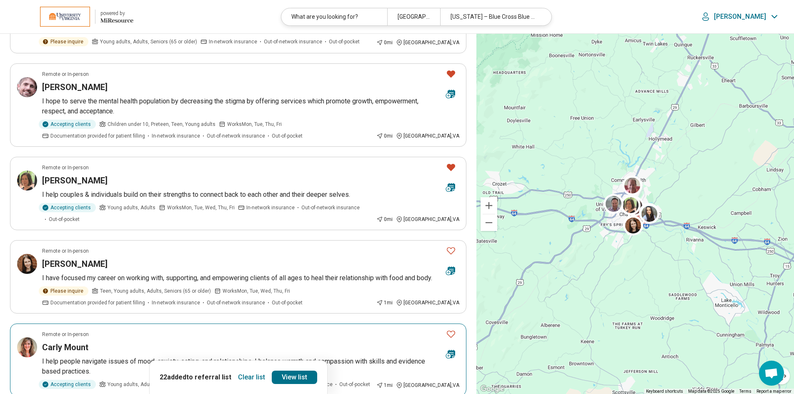
scroll to position [125, 0]
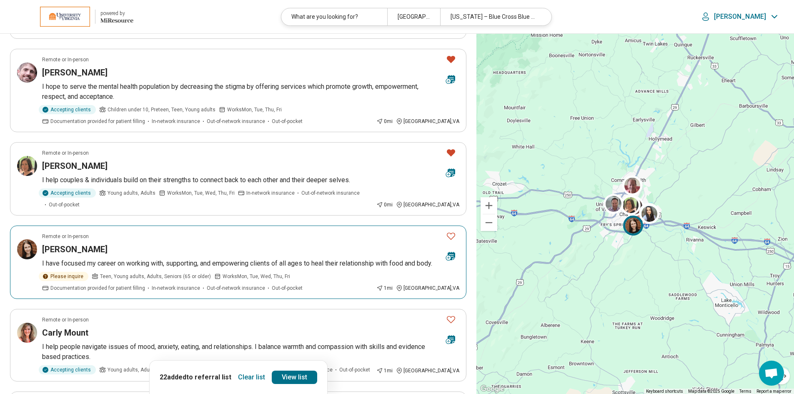
click at [451, 231] on icon "Favorite" at bounding box center [451, 236] width 10 height 10
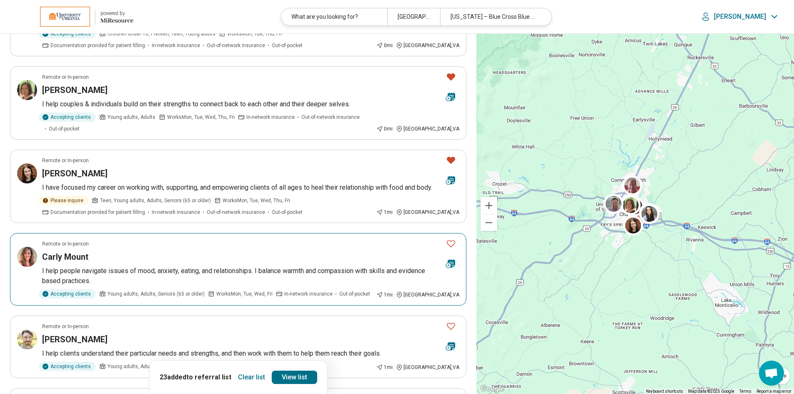
scroll to position [208, 0]
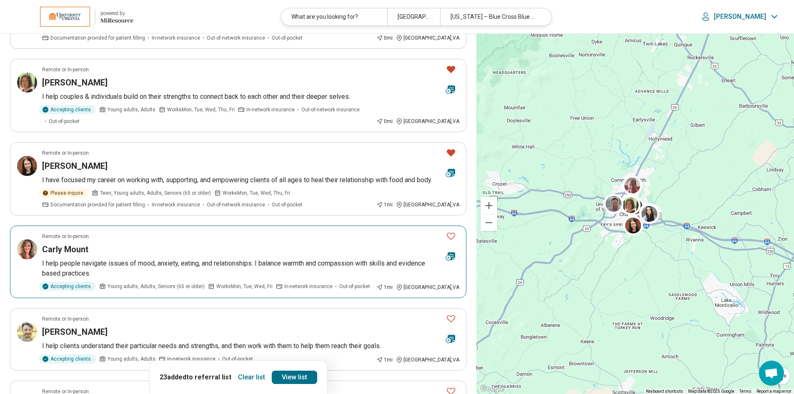
click at [447, 233] on icon "Favorite" at bounding box center [451, 236] width 8 height 7
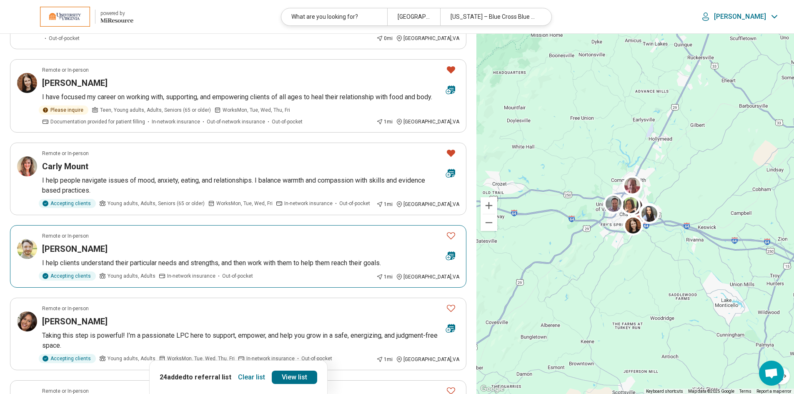
scroll to position [292, 0]
click at [452, 230] on icon "Favorite" at bounding box center [451, 235] width 10 height 10
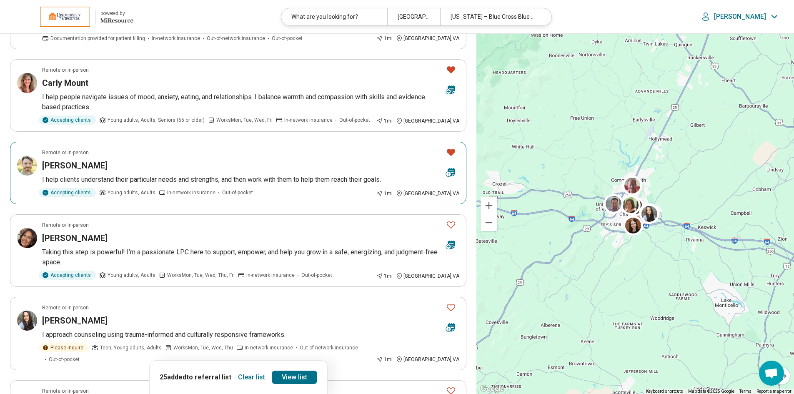
scroll to position [375, 0]
click at [449, 219] on icon "Favorite" at bounding box center [451, 224] width 10 height 10
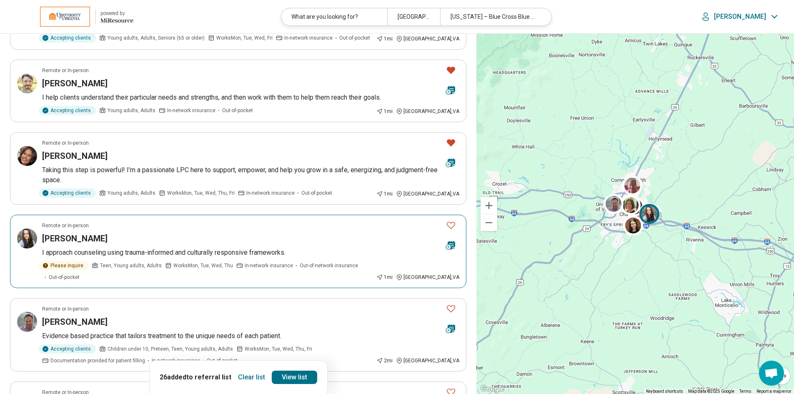
scroll to position [459, 0]
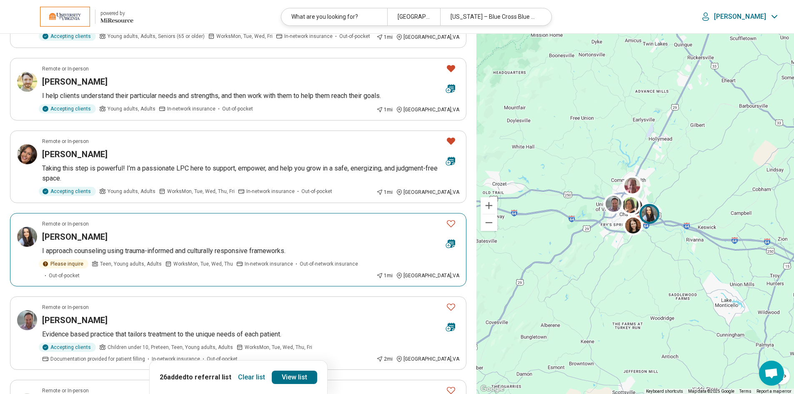
click at [450, 218] on icon "Favorite" at bounding box center [451, 223] width 10 height 10
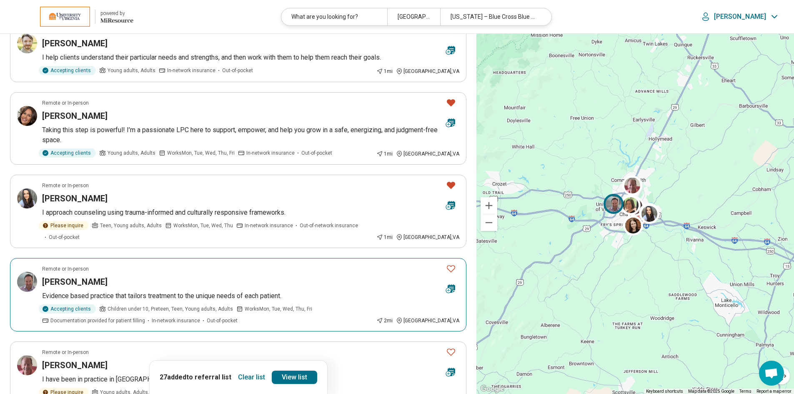
scroll to position [542, 0]
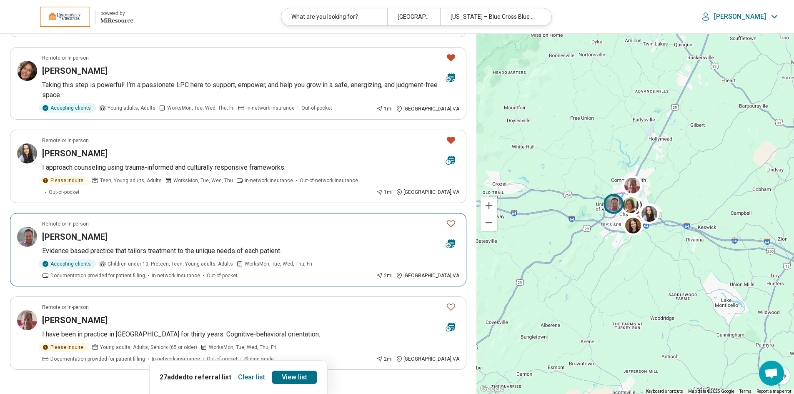
drag, startPoint x: 452, startPoint y: 202, endPoint x: 441, endPoint y: 211, distance: 14.5
click at [452, 218] on icon "Favorite" at bounding box center [451, 223] width 10 height 10
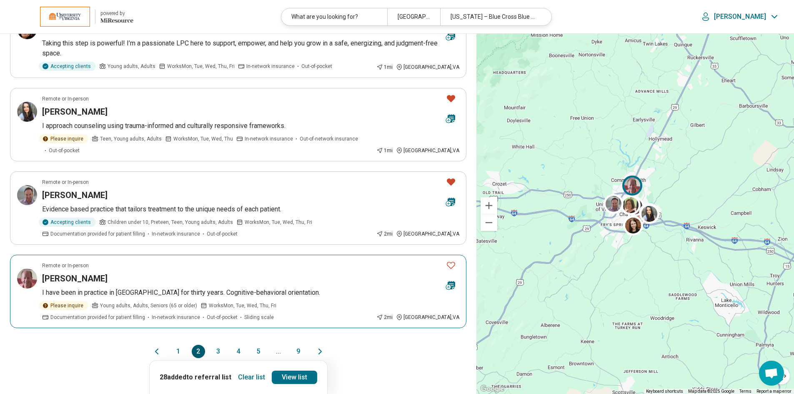
click at [450, 260] on icon "Favorite" at bounding box center [451, 265] width 10 height 10
click at [175, 345] on button "1" at bounding box center [178, 351] width 13 height 13
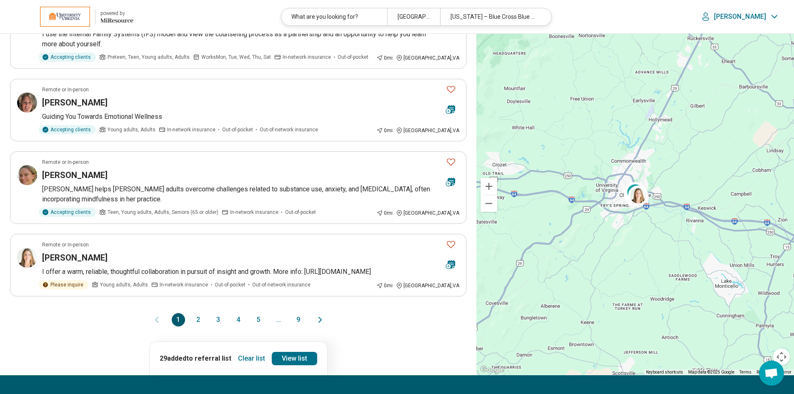
scroll to position [0, 0]
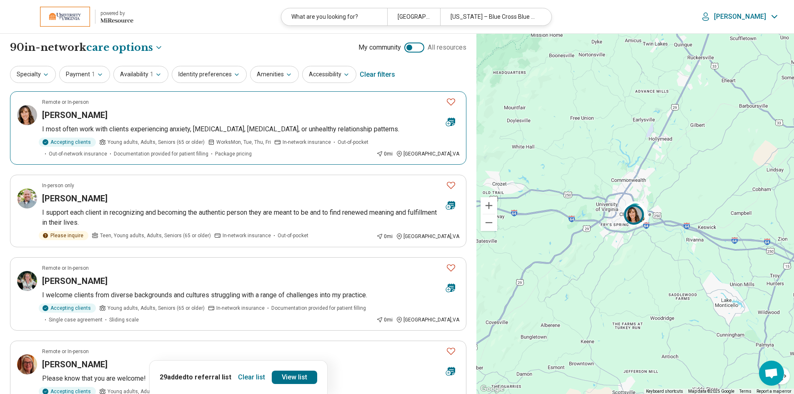
click at [449, 100] on icon "Favorite" at bounding box center [451, 102] width 10 height 10
click at [446, 186] on icon "Favorite" at bounding box center [451, 185] width 10 height 10
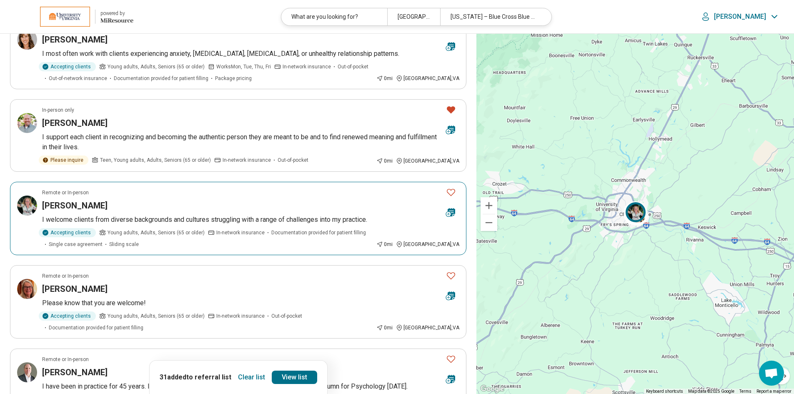
scroll to position [83, 0]
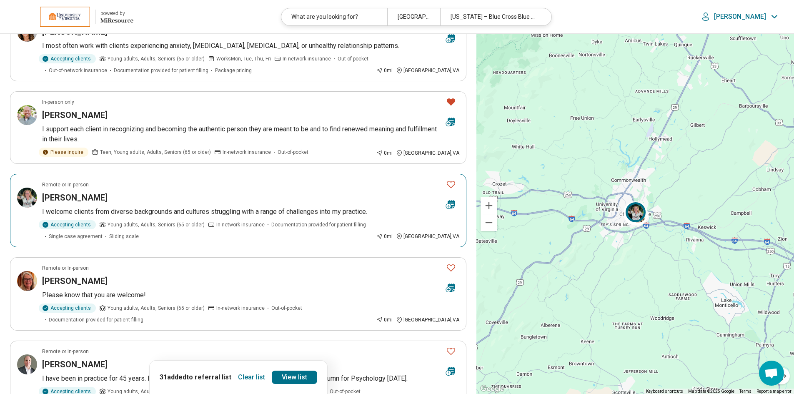
click at [449, 183] on icon "Favorite" at bounding box center [451, 184] width 10 height 10
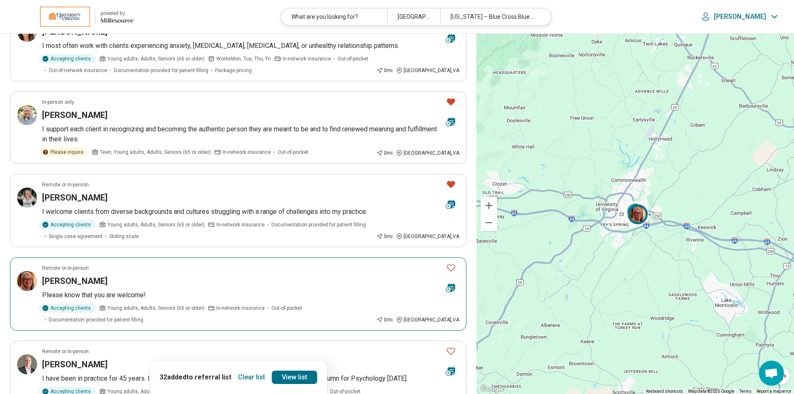
click at [448, 268] on icon "Favorite" at bounding box center [451, 267] width 8 height 7
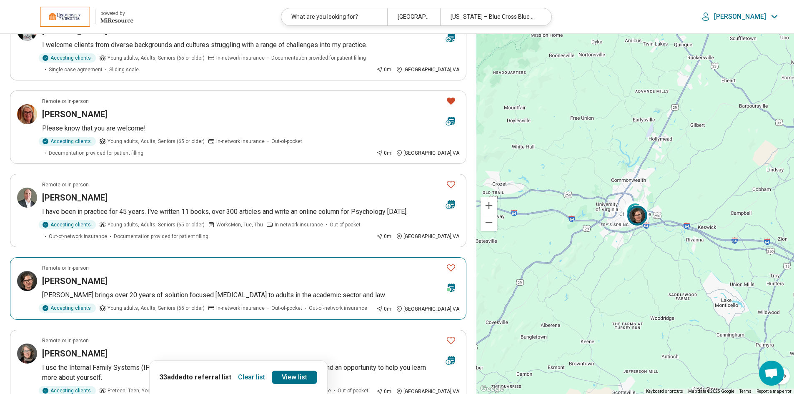
scroll to position [292, 0]
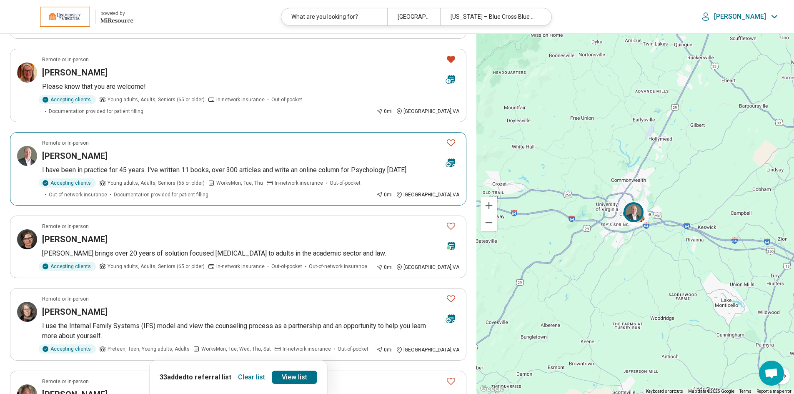
drag, startPoint x: 451, startPoint y: 141, endPoint x: 446, endPoint y: 156, distance: 16.0
click at [451, 141] on icon "Favorite" at bounding box center [451, 143] width 10 height 10
click at [449, 226] on icon "Favorite" at bounding box center [451, 226] width 10 height 10
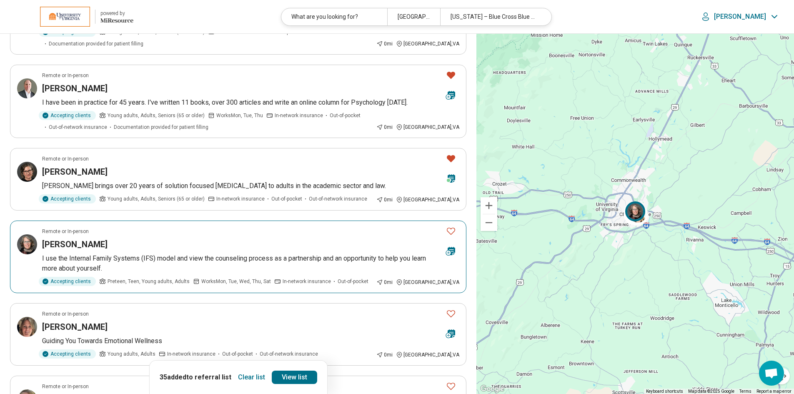
scroll to position [375, 0]
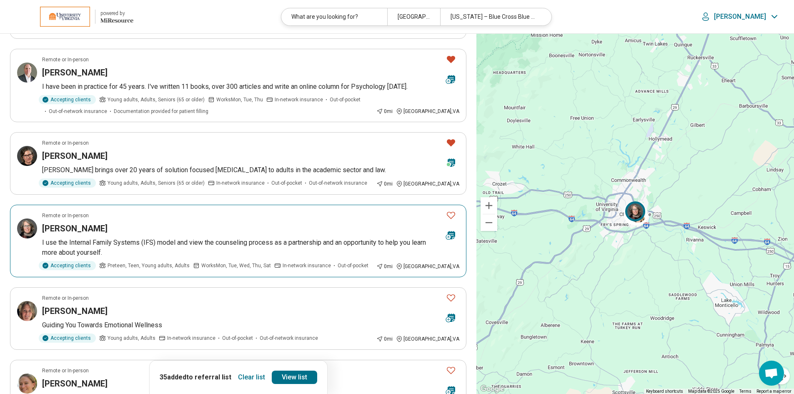
drag, startPoint x: 451, startPoint y: 214, endPoint x: 430, endPoint y: 236, distance: 30.1
click at [448, 215] on icon "Favorite" at bounding box center [451, 215] width 10 height 10
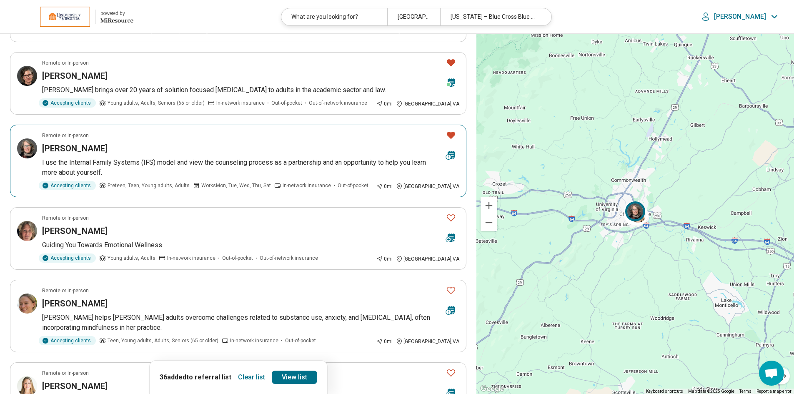
scroll to position [459, 0]
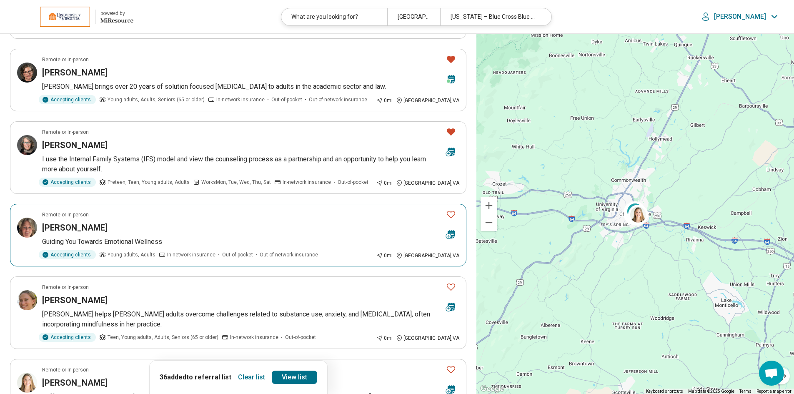
drag, startPoint x: 454, startPoint y: 214, endPoint x: 448, endPoint y: 249, distance: 35.5
click at [453, 215] on icon "Favorite" at bounding box center [451, 214] width 10 height 10
click at [449, 287] on icon "Favorite" at bounding box center [451, 287] width 10 height 10
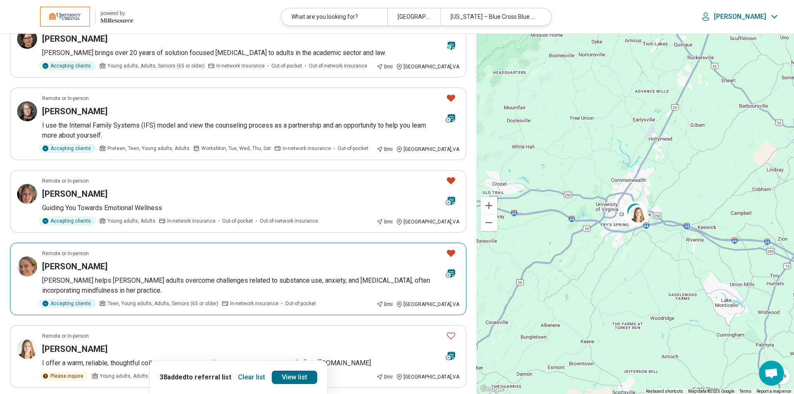
scroll to position [542, 0]
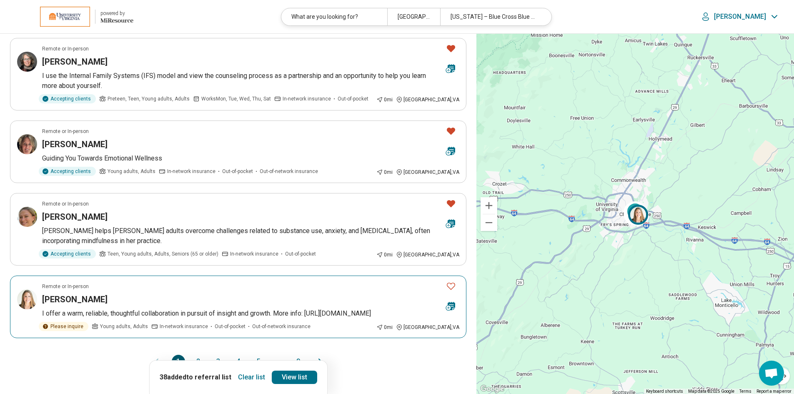
click at [451, 286] on icon "Favorite" at bounding box center [451, 286] width 10 height 10
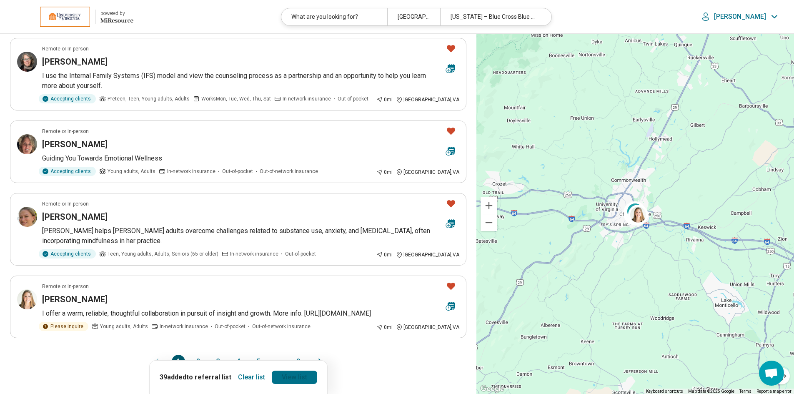
click at [294, 379] on link "View list" at bounding box center [294, 377] width 45 height 13
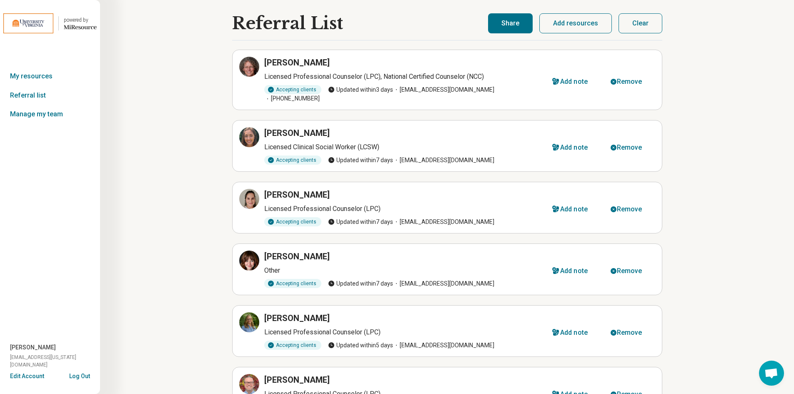
click at [509, 20] on button "Share" at bounding box center [510, 23] width 45 height 20
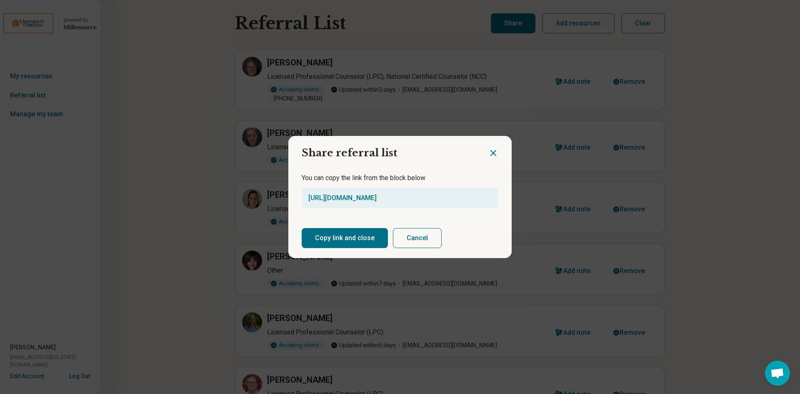
click at [360, 239] on button "Copy link and close" at bounding box center [345, 238] width 86 height 20
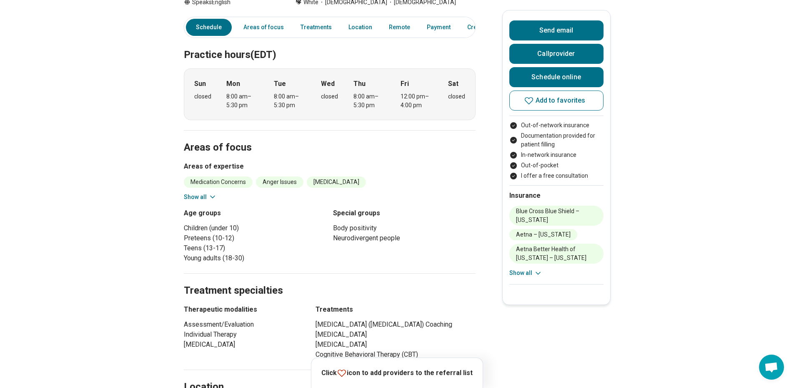
scroll to position [250, 0]
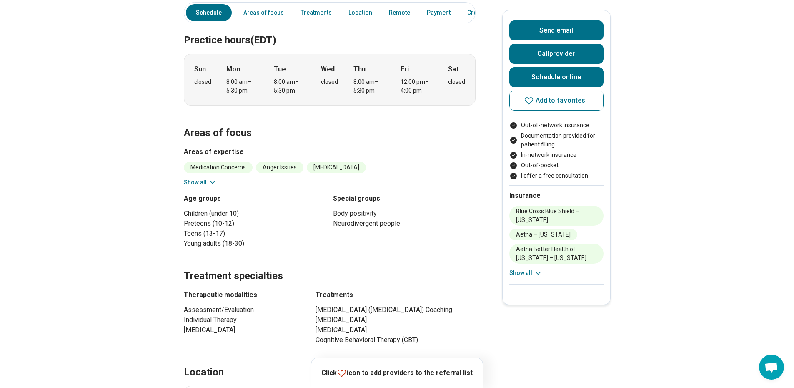
click at [209, 178] on button "Show all" at bounding box center [200, 182] width 33 height 9
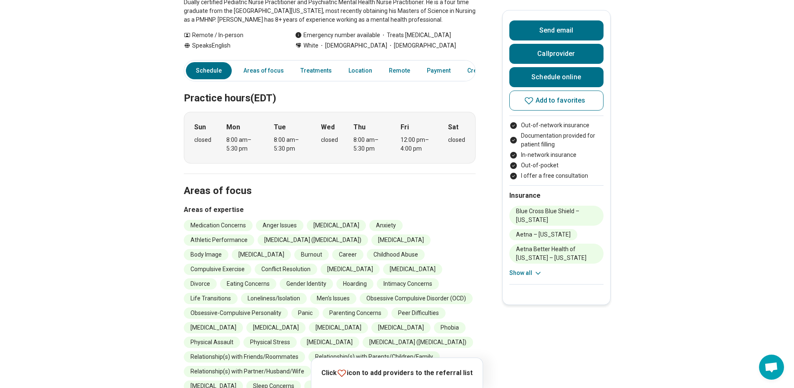
scroll to position [167, 0]
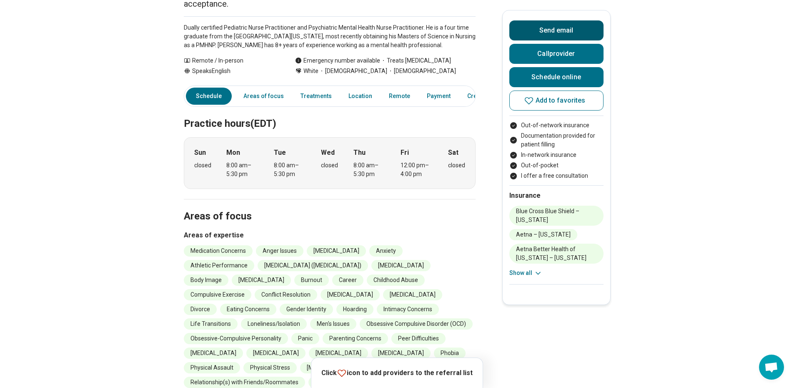
click at [551, 29] on button "Send email" at bounding box center [556, 30] width 94 height 20
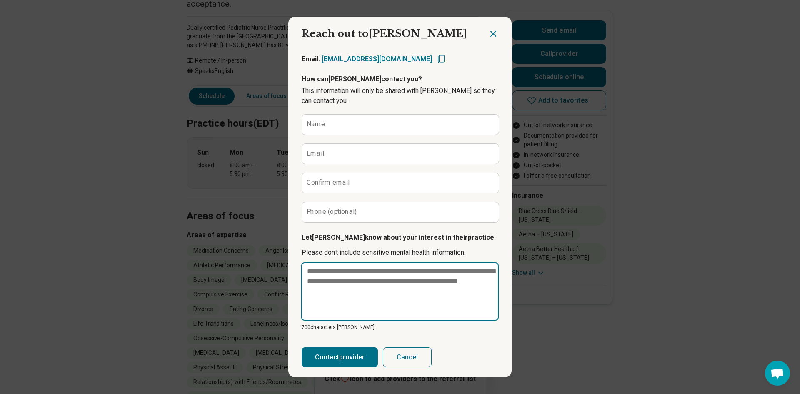
click at [361, 291] on textarea at bounding box center [400, 291] width 198 height 58
click at [367, 283] on textarea at bounding box center [400, 291] width 198 height 58
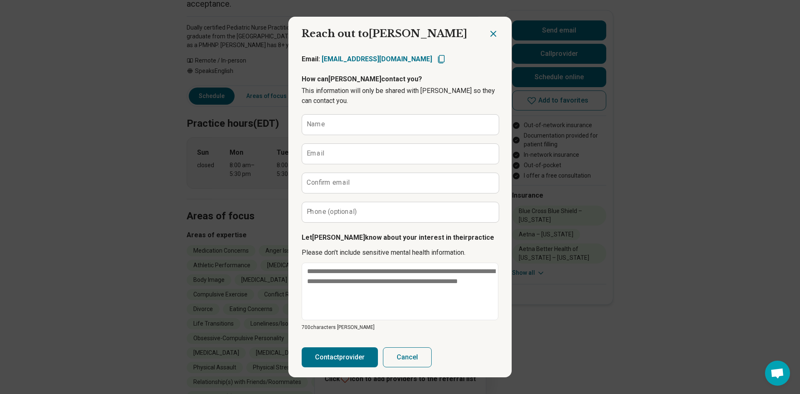
click at [491, 33] on icon "Close dialog" at bounding box center [493, 33] width 5 height 5
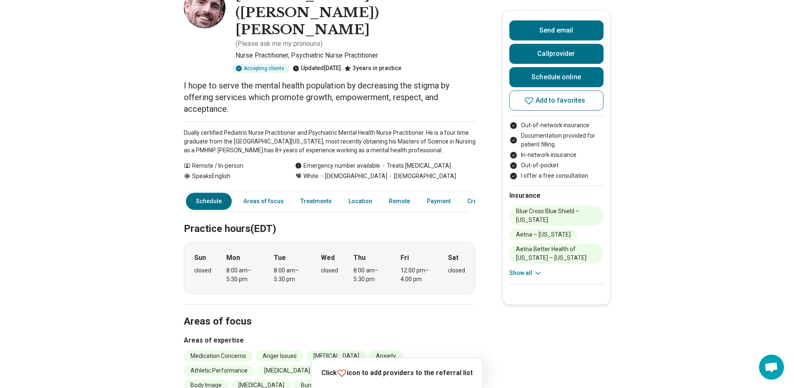
scroll to position [0, 0]
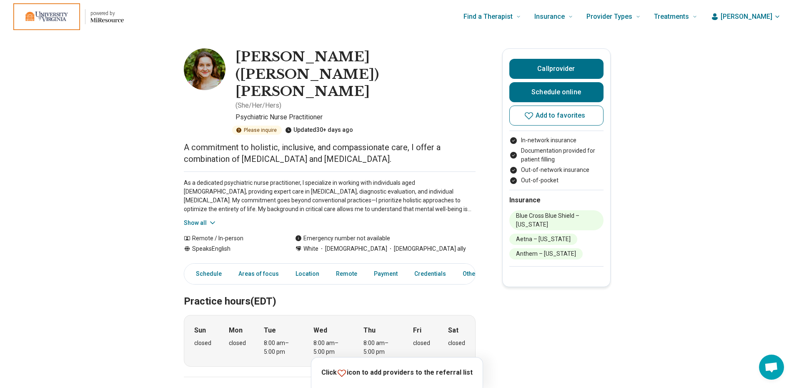
click at [210, 218] on button "Show all" at bounding box center [200, 222] width 33 height 9
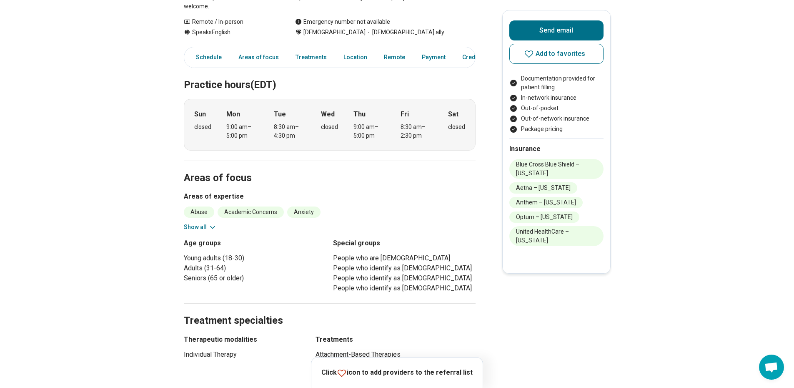
scroll to position [208, 0]
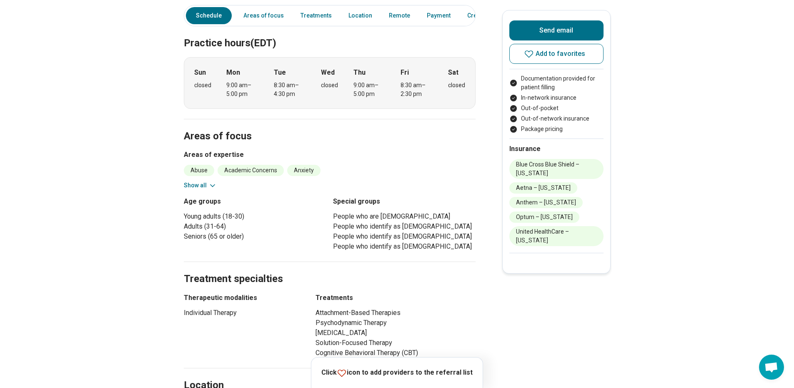
click at [213, 184] on icon at bounding box center [213, 185] width 4 height 2
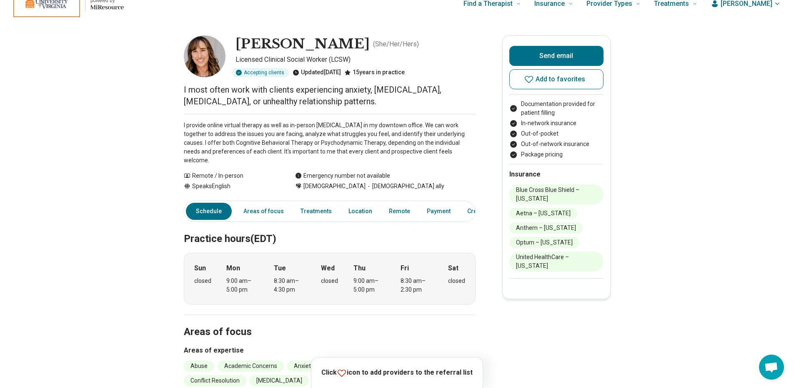
scroll to position [0, 0]
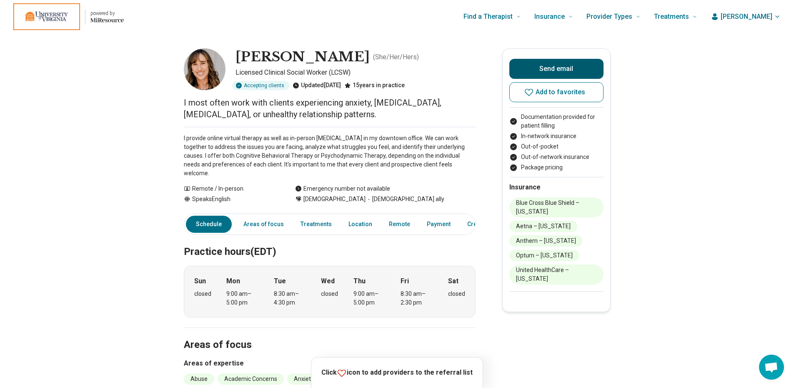
click at [556, 68] on button "Send email" at bounding box center [556, 69] width 94 height 20
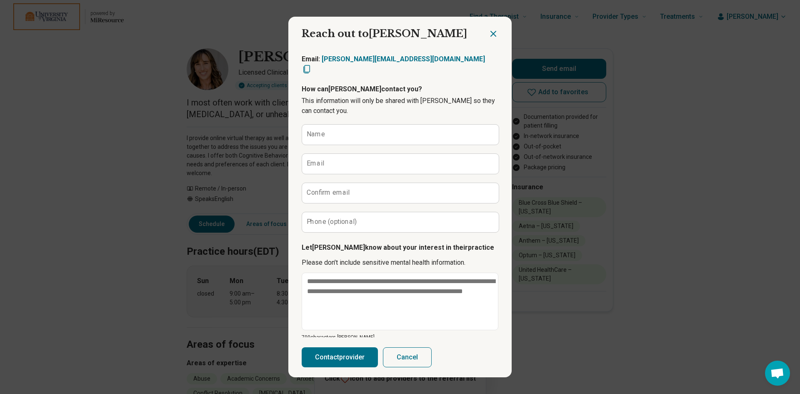
click at [490, 37] on icon "Close dialog" at bounding box center [494, 34] width 10 height 10
